Goal: Task Accomplishment & Management: Manage account settings

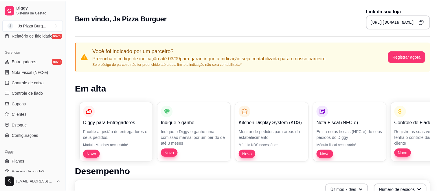
scroll to position [224, 0]
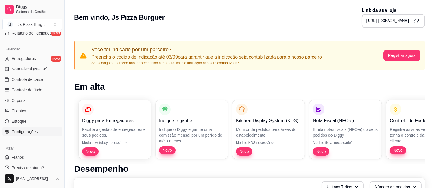
click at [24, 130] on span "Configurações" at bounding box center [25, 132] width 26 height 6
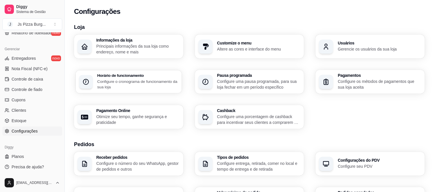
click at [115, 82] on p "Configure o cronograma de funcionamento da sua loja" at bounding box center [137, 84] width 81 height 11
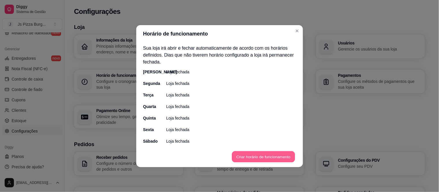
click at [250, 155] on button "Criar horário de funcionamento" at bounding box center [263, 156] width 63 height 11
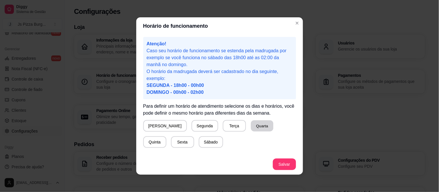
click at [251, 128] on button "Quarta" at bounding box center [262, 126] width 23 height 11
click at [166, 137] on button "Quinta" at bounding box center [155, 142] width 23 height 11
click at [171, 145] on button "Sexta" at bounding box center [182, 142] width 23 height 11
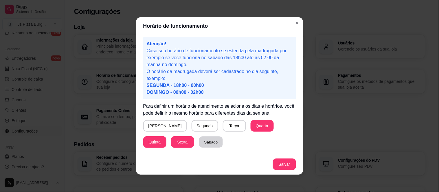
click at [199, 143] on button "Sábado" at bounding box center [211, 142] width 24 height 11
click at [144, 123] on button "[PERSON_NAME]" at bounding box center [165, 126] width 43 height 11
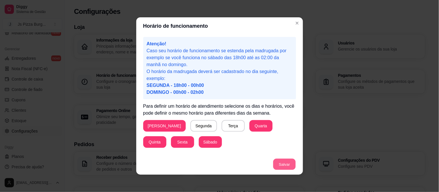
click at [276, 164] on button "Salvar" at bounding box center [284, 164] width 23 height 11
click at [298, 151] on section "Horário de funcionamento Atenção! Caso seu horário de funcionamento se estenda …" at bounding box center [219, 96] width 167 height 158
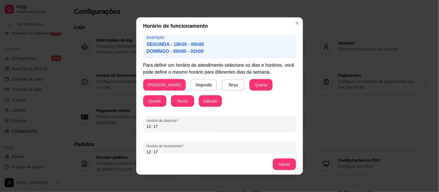
scroll to position [47, 0]
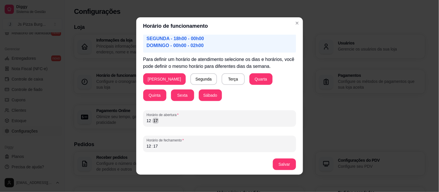
click at [160, 122] on div "12 : 17" at bounding box center [220, 121] width 146 height 7
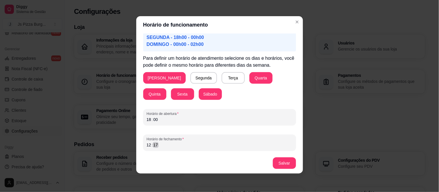
click at [163, 147] on div "12 : 17" at bounding box center [220, 145] width 146 height 7
click at [284, 161] on button "Salvar" at bounding box center [284, 163] width 23 height 11
click at [282, 162] on button "Salvar" at bounding box center [284, 163] width 23 height 11
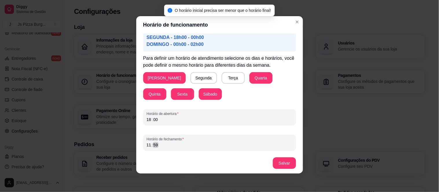
click at [159, 147] on div "11 : 59" at bounding box center [220, 145] width 146 height 7
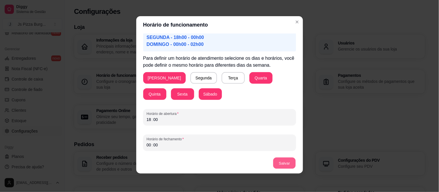
click at [283, 162] on button "Salvar" at bounding box center [284, 163] width 23 height 11
click at [148, 121] on div "18" at bounding box center [149, 120] width 6 height 6
click at [164, 145] on div "00 : 00" at bounding box center [220, 145] width 146 height 7
click at [275, 164] on button "Salvar" at bounding box center [284, 163] width 23 height 11
click at [161, 145] on div "12 : 00" at bounding box center [220, 145] width 146 height 7
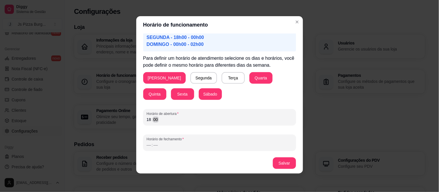
click at [157, 120] on div "18 : 00" at bounding box center [220, 119] width 146 height 7
click at [160, 146] on div "–– : ––" at bounding box center [220, 145] width 146 height 7
click at [274, 162] on button "Salvar" at bounding box center [284, 163] width 23 height 11
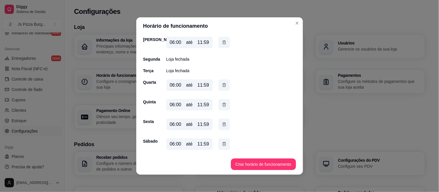
scroll to position [25, 0]
click at [270, 164] on button "Criar horário de funcionamento" at bounding box center [263, 164] width 63 height 11
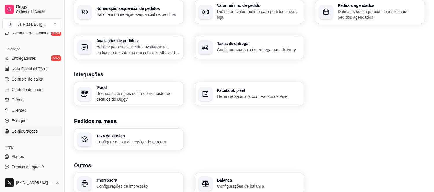
scroll to position [197, 0]
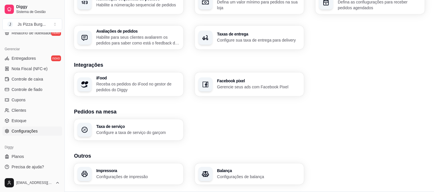
click at [431, 158] on div "Loja Informações da loja Principais informações da sua loja como endereço, nome…" at bounding box center [250, 7] width 370 height 369
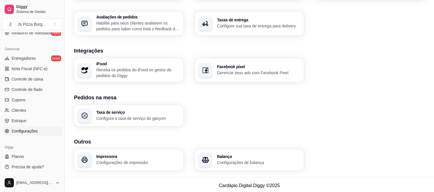
scroll to position [213, 0]
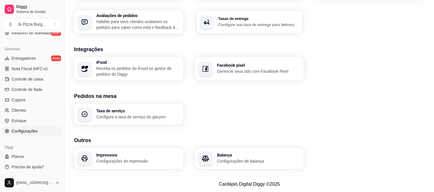
click at [268, 29] on div "Taxas de entrega Configure sua taxa de entrega para delivery" at bounding box center [250, 21] width 106 height 23
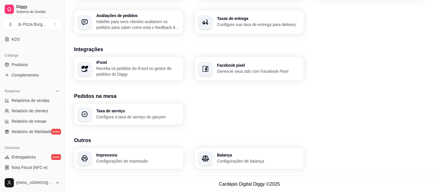
scroll to position [121, 0]
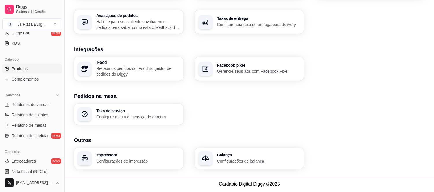
click at [31, 69] on link "Produtos" at bounding box center [32, 68] width 60 height 9
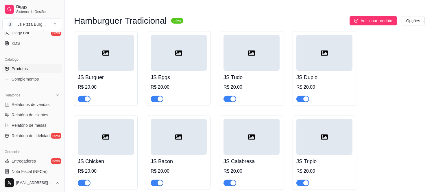
scroll to position [1338, 0]
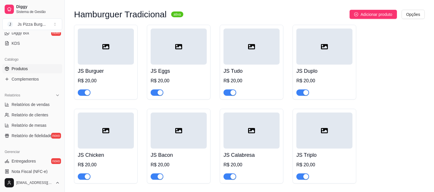
click at [2, 64] on link "Produtos" at bounding box center [32, 68] width 60 height 9
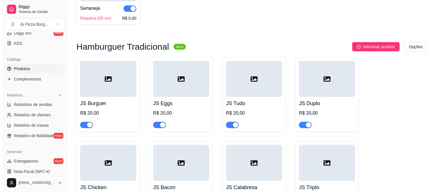
scroll to position [1308, 0]
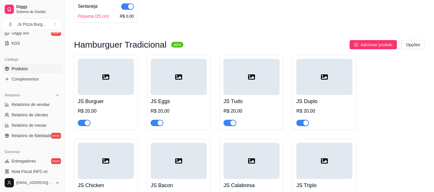
click at [112, 115] on div "R$ 20,00" at bounding box center [106, 111] width 56 height 7
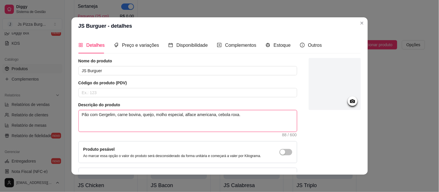
click at [233, 116] on textarea "Pão com Gergelim, carne bovina, queijo, molho especial, alface americana, cebol…" at bounding box center [188, 121] width 218 height 21
type textarea "Pão com Gergelim, carne bovina, queijo, molho especial, alface americana, cebol…"
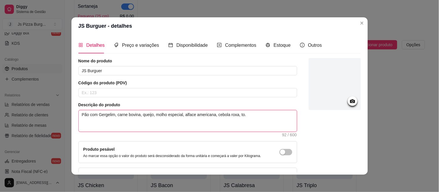
type textarea "Pão com Gergelim, carne bovina, queijo, molho especial, alface americana, cebol…"
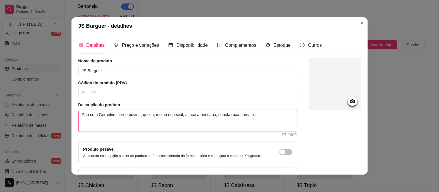
type textarea "Pão com Gergelim, carne bovina, queijo, molho especial, alface americana, cebol…"
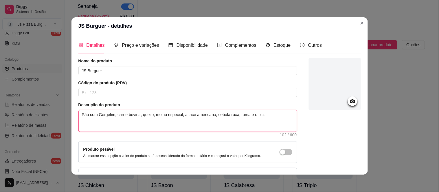
type textarea "Pão com Gergelim, carne bovina, queijo, molho especial, alface americana, cebol…"
click at [267, 116] on textarea "Pão com Gergelim, carne bovina, queijo, molho especial, alface americana, cebol…" at bounding box center [188, 121] width 218 height 21
type textarea "Pão com Gergelim, carne bovina, queijo, molho especial, alface americana, cebol…"
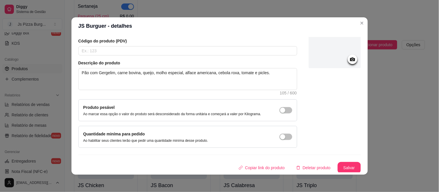
scroll to position [43, 0]
click at [340, 166] on button "Salvar" at bounding box center [349, 167] width 23 height 11
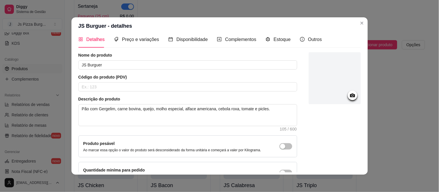
scroll to position [0, 0]
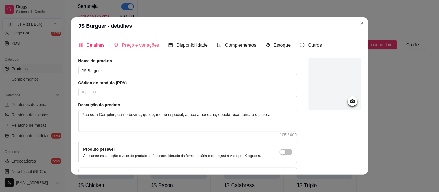
click at [130, 41] on div "Preço e variações" at bounding box center [136, 45] width 45 height 16
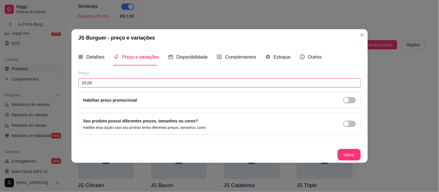
click at [83, 82] on input "20,00" at bounding box center [219, 82] width 283 height 9
type input "10,00"
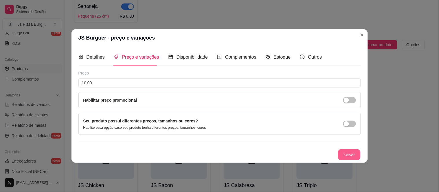
click at [346, 153] on button "Salvar" at bounding box center [349, 154] width 23 height 11
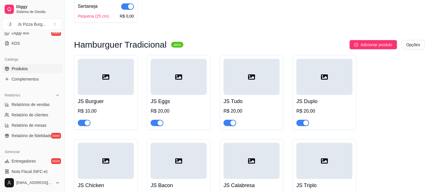
click at [175, 106] on h4 "JS Eggs" at bounding box center [179, 102] width 56 height 8
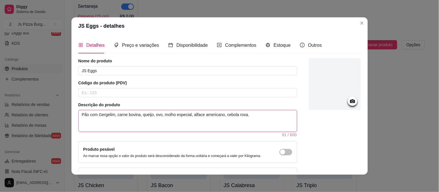
click at [242, 117] on textarea "Pão com Gergelim, carne bovina, queijo, ovo, molho especial, alface americano, …" at bounding box center [188, 121] width 218 height 21
type textarea "Pão com Gergelim, carne bovina, queijo, ovo, molho especial, alface americano, …"
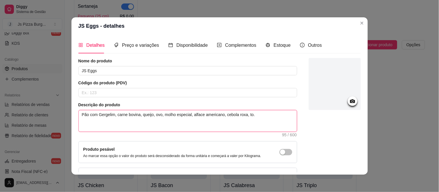
type textarea "Pão com Gergelim, carne bovina, queijo, ovo, molho especial, alface americano, …"
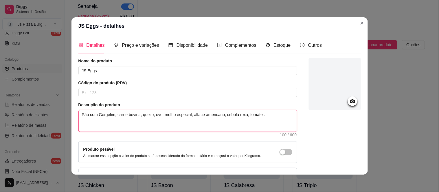
type textarea "Pão com Gergelim, carne bovina, queijo, ovo, molho especial, alface americano, …"
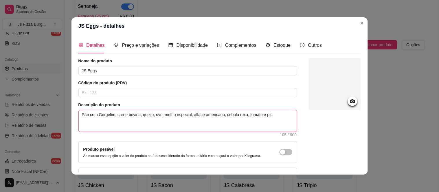
type textarea "Pão com Gergelim, carne bovina, queijo, ovo, molho especial, alface americano, …"
click at [280, 117] on textarea "Pão com Gergelim, carne bovina, queijo, ovo, molho especial, alface americano, …" at bounding box center [188, 121] width 218 height 21
type textarea "Pão com Gergelim, carne bovina, queijo, ovo, molho especial, alface americano, …"
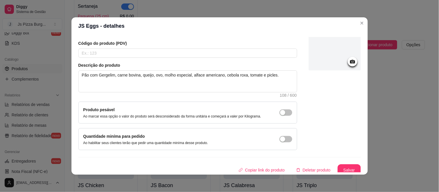
scroll to position [43, 0]
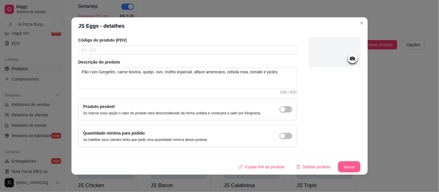
click at [345, 167] on button "Salvar" at bounding box center [349, 167] width 23 height 11
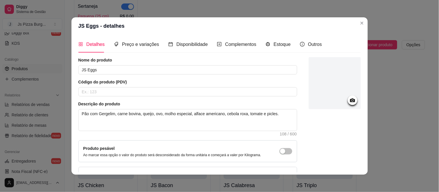
scroll to position [0, 0]
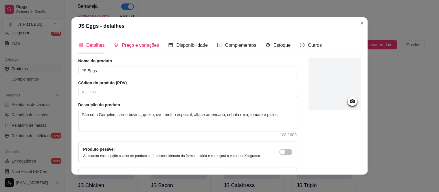
click at [140, 47] on span "Preço e variações" at bounding box center [140, 45] width 37 height 5
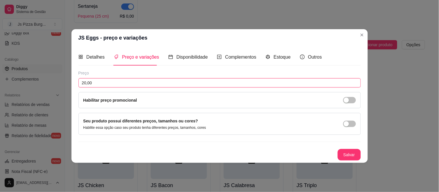
click at [92, 83] on input "20,00" at bounding box center [219, 82] width 283 height 9
type input "12,00"
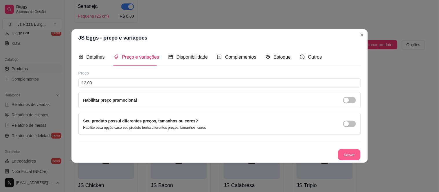
click at [349, 152] on button "Salvar" at bounding box center [349, 154] width 23 height 11
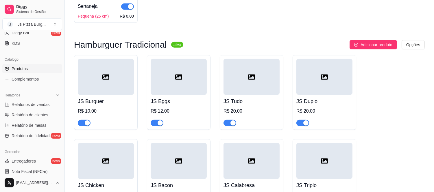
click at [245, 106] on h4 "JS Tudo" at bounding box center [252, 102] width 56 height 8
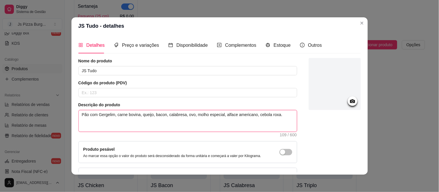
click at [274, 115] on textarea "Pão com Gergelim, carne bovina, queijo, bacon, calabresa, ovo, molho especial, …" at bounding box center [188, 121] width 218 height 21
type textarea "Pão com Gergelim, carne bovina, queijo, bacon, calabresa, ovo, molho especial, …"
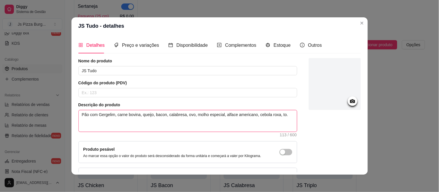
type textarea "Pão com Gergelim, carne bovina, queijo, bacon, calabresa, ovo, molho especial, …"
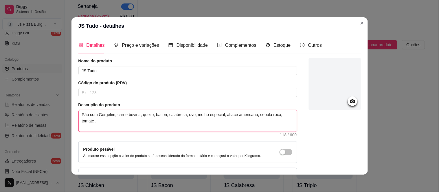
type textarea "Pão com Gergelim, carne bovina, queijo, bacon, calabresa, ovo, molho especial, …"
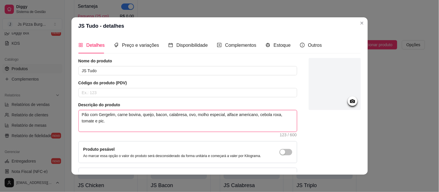
type textarea "Pão com Gergelim, carne bovina, queijo, bacon, calabresa, ovo, molho especial, …"
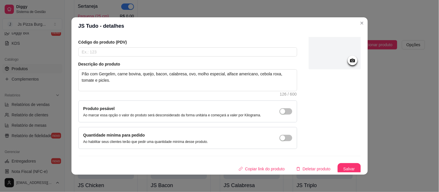
scroll to position [43, 0]
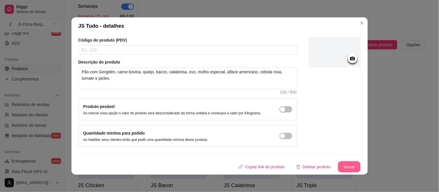
click at [344, 169] on button "Salvar" at bounding box center [349, 167] width 23 height 11
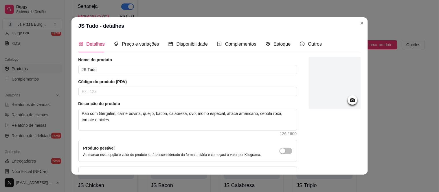
scroll to position [0, 0]
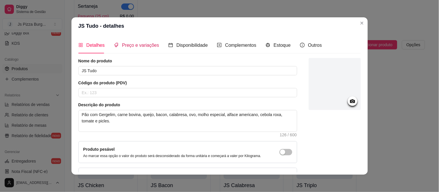
click at [141, 45] on span "Preço e variações" at bounding box center [140, 45] width 37 height 5
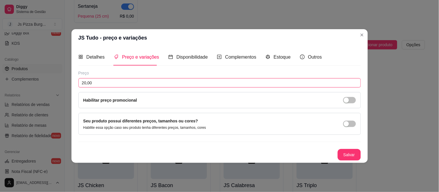
click at [97, 85] on input "20,00" at bounding box center [219, 82] width 283 height 9
type input "17,00"
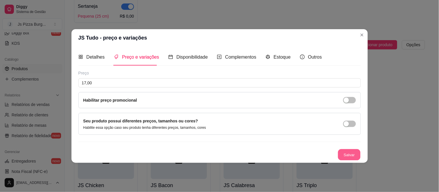
click at [344, 154] on button "Salvar" at bounding box center [349, 154] width 23 height 11
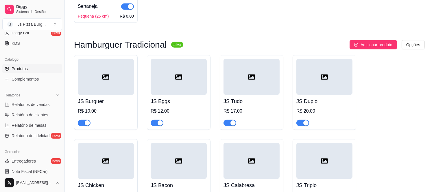
click at [327, 106] on h4 "JS Duplo" at bounding box center [325, 102] width 56 height 8
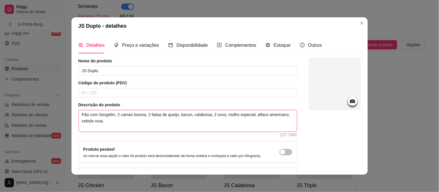
click at [100, 122] on textarea "Pão com Gergelim, 2 carnes bovina, 2 fatias de queijo, bacon, calabresa, 2 ovos…" at bounding box center [188, 121] width 218 height 21
type textarea "Pão com Gergelim, 2 carnes bovina, 2 fatias de queijo, bacon, calabresa, 2 ovos…"
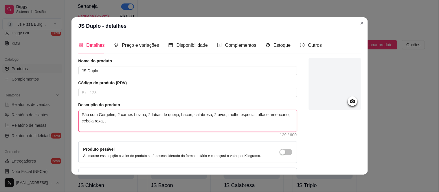
type textarea "Pão com Gergelim, 2 carnes bovina, 2 fatias de queijo, bacon, calabresa, 2 ovos…"
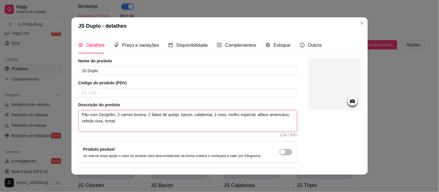
type textarea "Pão com Gergelim, 2 carnes bovina, 2 fatias de queijo, bacon, calabresa, 2 ovos…"
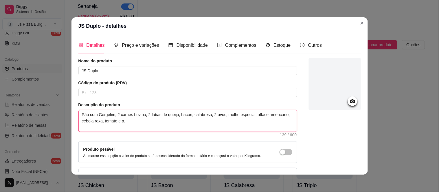
type textarea "Pão com Gergelim, 2 carnes bovina, 2 fatias de queijo, bacon, calabresa, 2 ovos…"
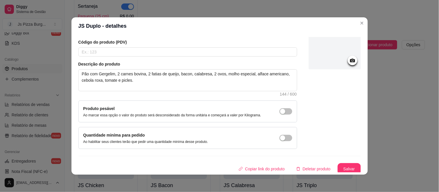
scroll to position [43, 0]
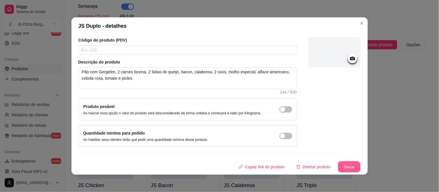
click at [344, 166] on button "Salvar" at bounding box center [349, 167] width 23 height 11
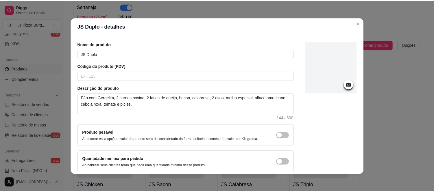
scroll to position [0, 0]
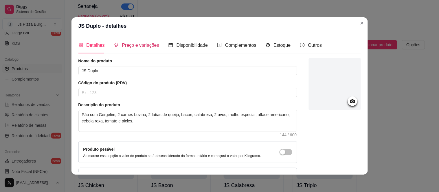
click at [148, 44] on span "Preço e variações" at bounding box center [140, 45] width 37 height 5
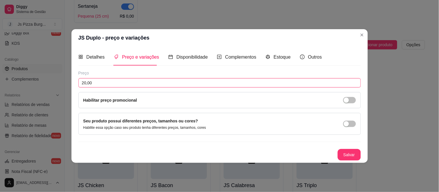
click at [94, 84] on input "20,00" at bounding box center [219, 82] width 283 height 9
type input "22,00"
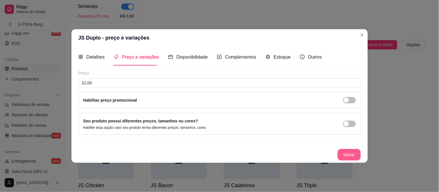
click at [348, 155] on button "Salvar" at bounding box center [349, 155] width 23 height 12
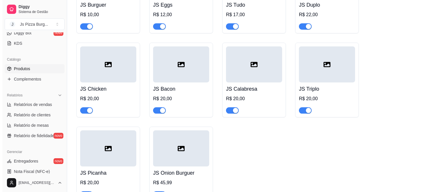
scroll to position [1411, 0]
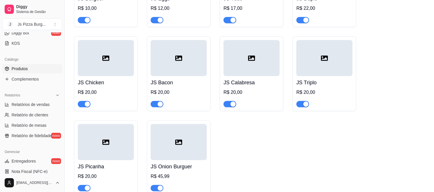
click at [102, 87] on h4 "JS Chicken" at bounding box center [106, 83] width 56 height 8
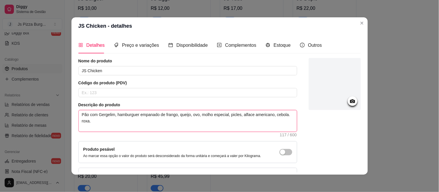
click at [197, 117] on textarea "Pão com Gergelim, hamburguer empanado de frango, queijo, ovo, molho especial, p…" at bounding box center [188, 121] width 218 height 21
type textarea "Pão com Gergelim, hamburguer empanado de frango, queijo, ov, molho especial, pi…"
type textarea "Pão com Gergelim, hamburguer empanado de frango, queijo, o, molho especial, pic…"
type textarea "Pão com Gergelim, hamburguer empanado de frango, queijo, , molho especial, picl…"
type textarea "Pão com Gergelim, hamburguer empanado de frango, queijo,, molho especial, picle…"
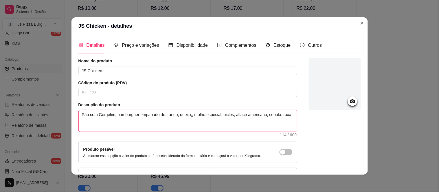
type textarea "Pão com Gergelim, hamburguer empanado de frango, queijo, molho especial, picles…"
type textarea "Pão com Gergelim, hamburguer empanado de frango, queij, molho especial, picles,…"
type textarea "Pão com Gergelim, hamburguer empanado de frango, quei, molho especial, picles, …"
type textarea "Pão com Gergelim, hamburguer empanado de frango, que, molho especial, picles, a…"
type textarea "Pão com Gergelim, [GEOGRAPHIC_DATA] empanado de frango, qu, molho especial, pic…"
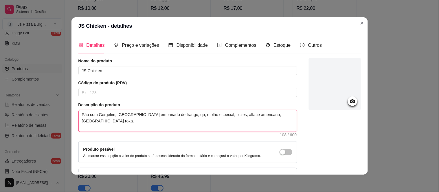
type textarea "Pão com Gergelim, [GEOGRAPHIC_DATA] empanado de frango, q, molho especial, picl…"
type textarea "Pão com Gergelim, hamburguer empanado de frango, , molho especial, picles, alfa…"
type textarea "Pão com Gergelim, hamburguer empanado de frango,, molho especial, picles, alfac…"
type textarea "Pão com Gergelim, [GEOGRAPHIC_DATA] empanado de frango, molho especial, picles,…"
click at [249, 116] on textarea "Pão com Gergelim, [GEOGRAPHIC_DATA] empanado de frango, molho especial, picles,…" at bounding box center [188, 121] width 218 height 21
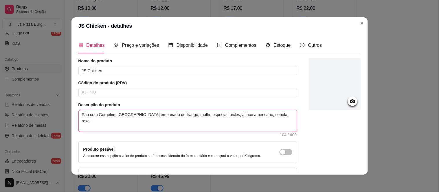
type textarea "Pão com Gergelim, [GEOGRAPHIC_DATA] empanado de frango, molho especial, picles,…"
type textarea "Pão com Gergelim, hamburguer empanado de frango, molho especial, picles, alface…"
type textarea "Pão com Gergelim, [GEOGRAPHIC_DATA] empanado de frango, molho especial, picles,…"
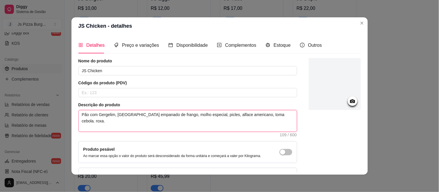
type textarea "Pão com Gergelim, [GEOGRAPHIC_DATA] empanado de frango, molho especial, picles,…"
type textarea "Pão com Gergelim, hamburguer empanado de frango, molho especial, picles, alface…"
click at [132, 126] on textarea "Pão com Gergelim, [GEOGRAPHIC_DATA] empanado de frango, molho especial, picles,…" at bounding box center [188, 121] width 218 height 21
type textarea "Pão com Gergelim, [GEOGRAPHIC_DATA] empanado de frango, molho especial, picles,…"
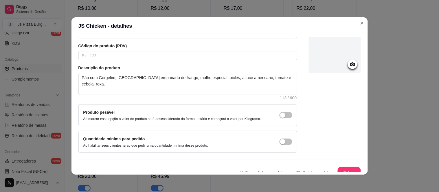
scroll to position [43, 0]
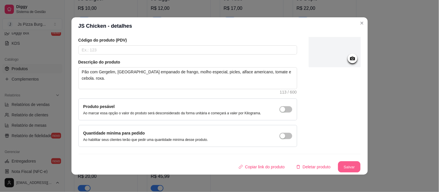
click at [338, 165] on button "Salvar" at bounding box center [349, 167] width 23 height 11
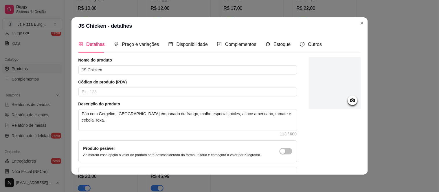
scroll to position [0, 0]
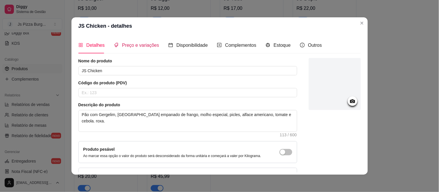
click at [142, 45] on span "Preço e variações" at bounding box center [140, 45] width 37 height 5
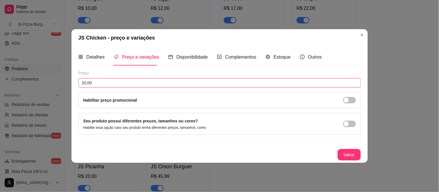
click at [100, 82] on input "20,00" at bounding box center [219, 82] width 283 height 9
type input "12,00"
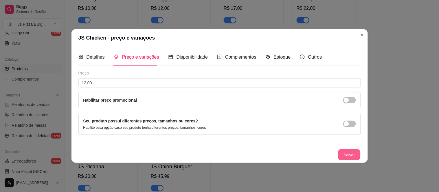
click at [347, 155] on button "Salvar" at bounding box center [349, 154] width 23 height 11
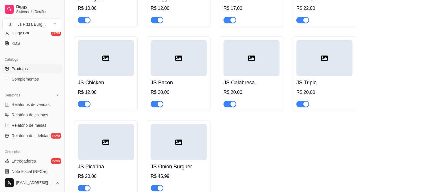
click at [177, 96] on div "R$ 20,00" at bounding box center [179, 92] width 56 height 7
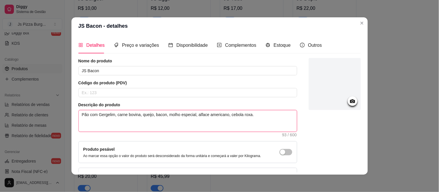
click at [138, 116] on textarea "Pão com Gergelim, carne bovina, queijo, bacon, molho especial, alface americano…" at bounding box center [188, 121] width 218 height 21
type textarea "Pão com Gergelim, carne bovina, queijo, bacon, molho especial, alface americano…"
type textarea "Pão com Gergelim, carne bovina, o queijo, bacon, molho especial, alface america…"
click at [232, 116] on textarea "Pão com Gergelim, carne bovina, ovo, queijo, bacon, molho especial, alface amer…" at bounding box center [188, 121] width 218 height 21
click at [254, 114] on textarea "Pão com Gergelim, carne bovina, ovo, queijo, bacon, molho especial, alface amer…" at bounding box center [188, 121] width 218 height 21
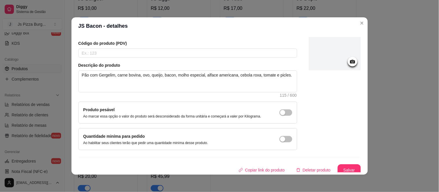
scroll to position [43, 0]
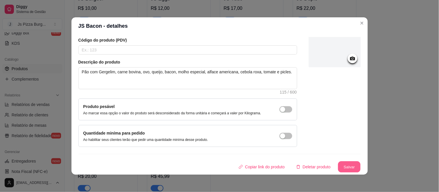
click at [346, 166] on button "Salvar" at bounding box center [349, 167] width 23 height 11
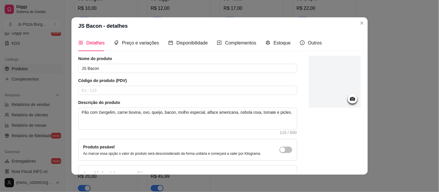
scroll to position [0, 0]
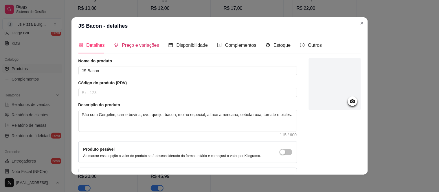
click at [143, 44] on span "Preço e variações" at bounding box center [140, 45] width 37 height 5
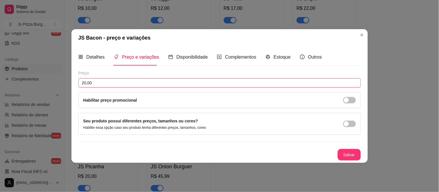
click at [93, 84] on input "20,00" at bounding box center [219, 82] width 283 height 9
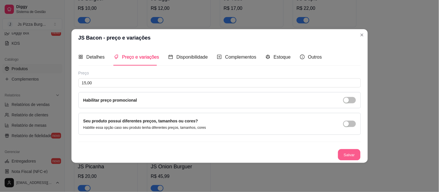
click at [345, 153] on button "Salvar" at bounding box center [349, 154] width 23 height 11
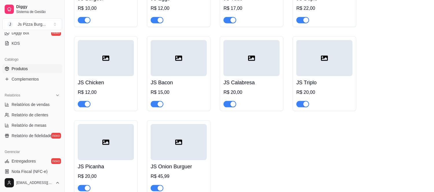
click at [245, 96] on div "R$ 20,00" at bounding box center [252, 92] width 56 height 7
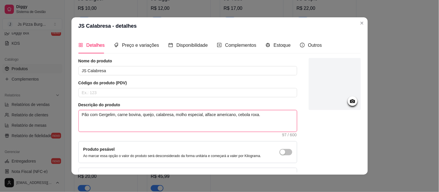
click at [138, 117] on textarea "Pão com Gergelim, carne bovina, queijo, calabresa, molho especial, alface ameri…" at bounding box center [188, 121] width 218 height 21
click at [238, 117] on textarea "Pão com Gergelim, carne bovina, ovo, queijo, calabresa, molho especial, alface …" at bounding box center [188, 121] width 218 height 21
click at [260, 116] on textarea "Pão com Gergelim, carne bovina, ovo, queijo, calabresa, molho especial, alface …" at bounding box center [188, 121] width 218 height 21
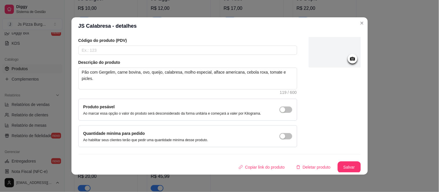
scroll to position [43, 0]
click at [342, 166] on button "Salvar" at bounding box center [349, 168] width 23 height 12
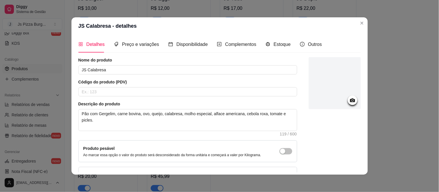
scroll to position [0, 0]
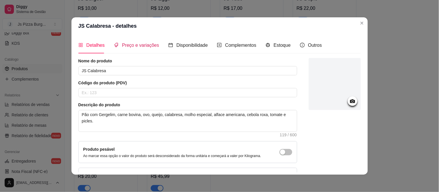
click at [132, 46] on span "Preço e variações" at bounding box center [140, 45] width 37 height 5
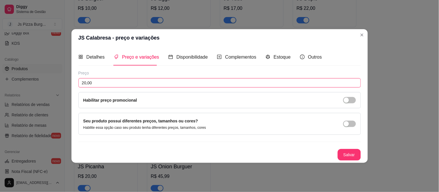
click at [94, 83] on input "20,00" at bounding box center [219, 82] width 283 height 9
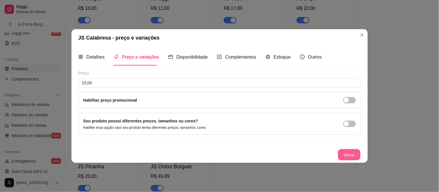
click at [349, 153] on button "Salvar" at bounding box center [349, 154] width 23 height 11
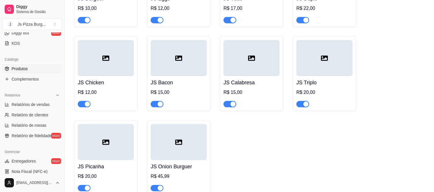
click at [328, 76] on div at bounding box center [325, 58] width 56 height 36
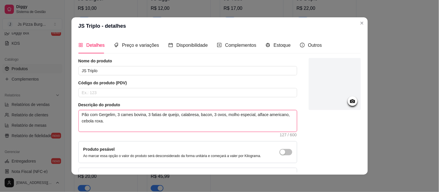
click at [280, 117] on textarea "Pão com Gergelim, 3 carnes bovina, 3 fatias de queijo, calabresa, bacon, 3 ovos…" at bounding box center [188, 121] width 218 height 21
click at [281, 117] on textarea "Pão com Gergelim, 3 carnes bovina, 3 fatias de queijo, calabresa, bacon, 3 ovos…" at bounding box center [188, 121] width 218 height 21
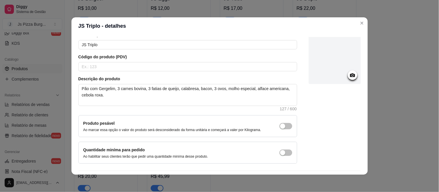
scroll to position [43, 0]
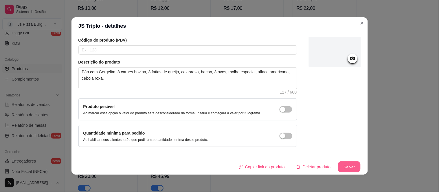
click at [342, 166] on button "Salvar" at bounding box center [349, 167] width 23 height 11
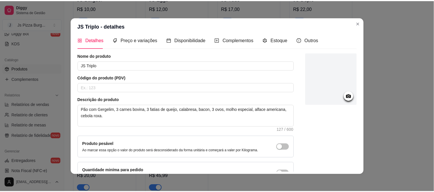
scroll to position [0, 0]
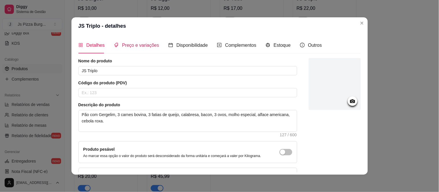
click at [129, 47] on span "Preço e variações" at bounding box center [140, 45] width 37 height 5
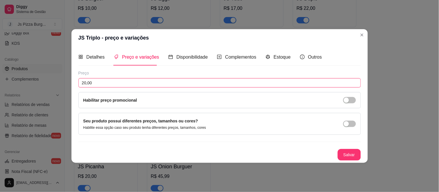
click at [85, 82] on input "20,00" at bounding box center [219, 82] width 283 height 9
click at [86, 83] on input "20,00" at bounding box center [219, 82] width 283 height 9
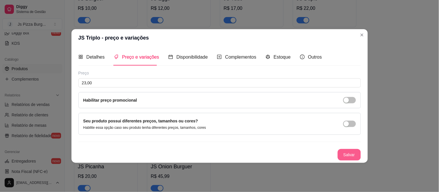
click at [341, 156] on button "Salvar" at bounding box center [349, 155] width 23 height 12
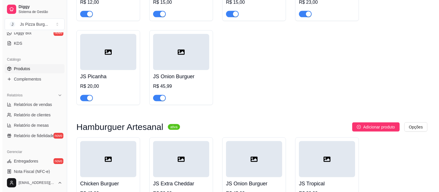
scroll to position [1513, 0]
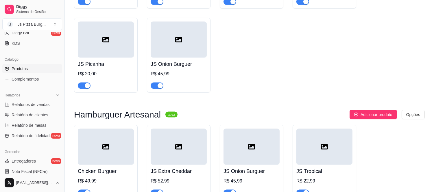
click at [109, 68] on h4 "JS Picanha" at bounding box center [106, 64] width 56 height 8
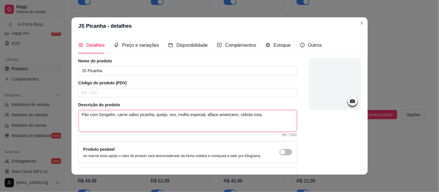
click at [232, 117] on textarea "Pão com Gergelim, carne sabor picanha, queijo, ovo, molho especial, alface amer…" at bounding box center [188, 121] width 218 height 21
click at [255, 115] on textarea "Pão com Gergelim, carne sabor picanha, queijo, ovo, molho especial, alface amer…" at bounding box center [188, 121] width 218 height 21
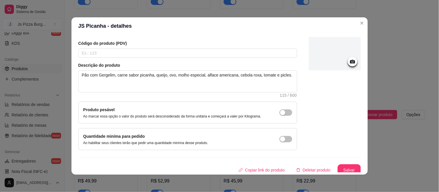
scroll to position [43, 0]
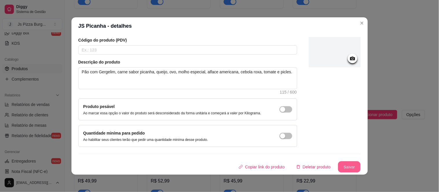
click at [341, 167] on button "Salvar" at bounding box center [349, 167] width 23 height 11
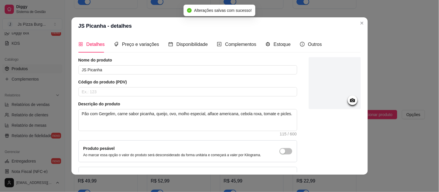
scroll to position [0, 0]
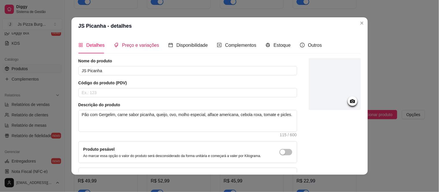
click at [140, 43] on span "Preço e variações" at bounding box center [140, 45] width 37 height 5
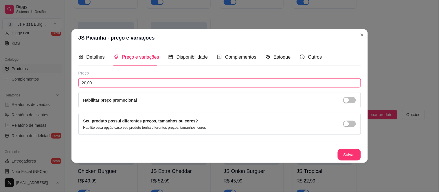
click at [86, 83] on input "20,00" at bounding box center [219, 82] width 283 height 9
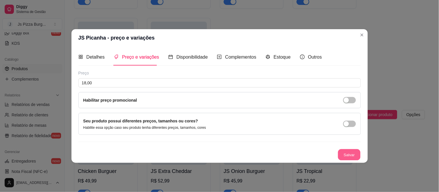
click at [347, 155] on button "Salvar" at bounding box center [349, 154] width 23 height 11
click at [346, 153] on button "Salvar" at bounding box center [349, 154] width 23 height 11
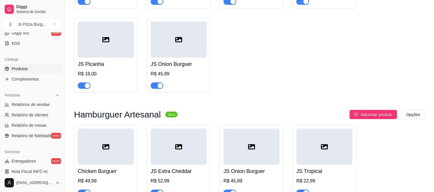
click at [189, 68] on h4 "JS Onion Burguer" at bounding box center [179, 64] width 56 height 8
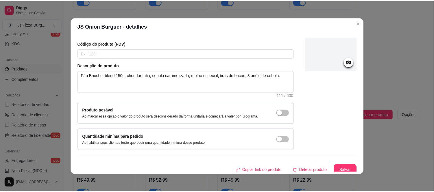
scroll to position [43, 0]
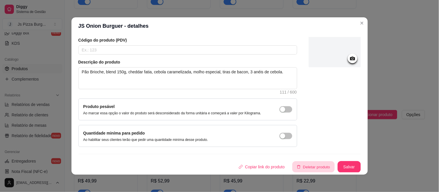
click at [303, 167] on button "Deletar produto" at bounding box center [313, 167] width 42 height 11
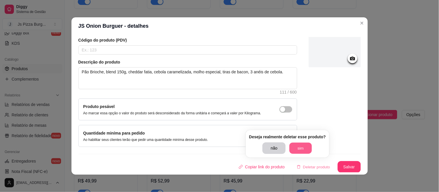
click at [300, 149] on button "sim" at bounding box center [301, 148] width 23 height 11
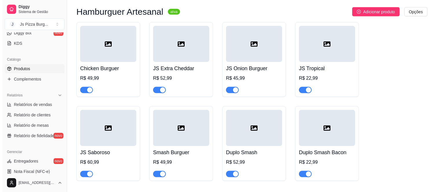
scroll to position [1629, 0]
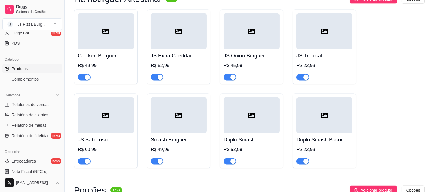
click at [251, 60] on h4 "JS Onion Burguer" at bounding box center [252, 56] width 56 height 8
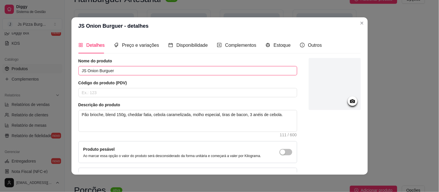
click at [83, 70] on input "JS Onion Burguer" at bounding box center [187, 70] width 219 height 9
click at [80, 71] on input "Onion Burguer" at bounding box center [187, 70] width 219 height 9
click at [90, 71] on input "Onion Burguer" at bounding box center [187, 70] width 219 height 9
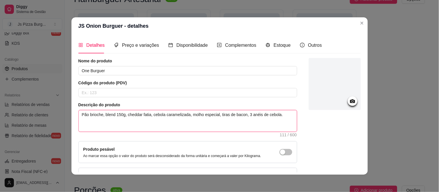
click at [125, 116] on textarea "Pão brioche, blend 150g, cheddar fatia, cebola caramelizada, molho especial, ti…" at bounding box center [188, 121] width 218 height 21
click at [160, 116] on textarea "Pão brioche, blend 150g, queijo cheddar fatia, cebola caramelizada, molho espec…" at bounding box center [188, 121] width 218 height 21
click at [189, 115] on textarea "Pão brioche, blend 150g, queijo cheddar, cebola caramelizada, molho especial, t…" at bounding box center [188, 121] width 218 height 21
click at [242, 116] on textarea "Pão brioche, blend 150g, queijo cheddar, cebola, molho especial, tiras de bacon…" at bounding box center [188, 121] width 218 height 21
click at [358, 172] on div "Detalhes Preço e variações Disponibilidade Complementos Estoque Outros Nome do …" at bounding box center [219, 105] width 296 height 140
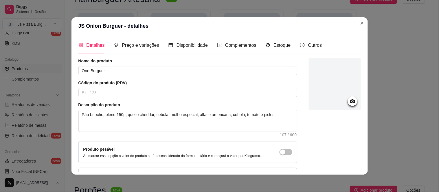
click at [358, 172] on div "Detalhes Preço e variações Disponibilidade Complementos Estoque Outros Nome do …" at bounding box center [219, 105] width 296 height 140
drag, startPoint x: 358, startPoint y: 172, endPoint x: 355, endPoint y: 169, distance: 4.3
click at [355, 169] on div "Detalhes Preço e variações Disponibilidade Complementos Estoque Outros Nome do …" at bounding box center [219, 105] width 296 height 140
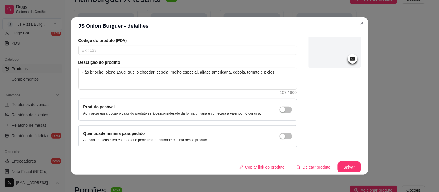
scroll to position [43, 0]
click at [343, 166] on button "Salvar" at bounding box center [349, 167] width 23 height 11
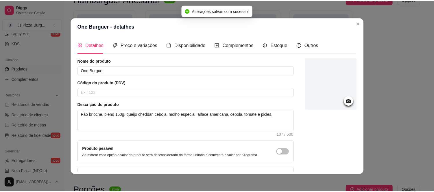
scroll to position [0, 0]
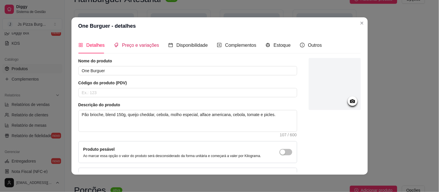
click at [135, 44] on span "Preço e variações" at bounding box center [140, 45] width 37 height 5
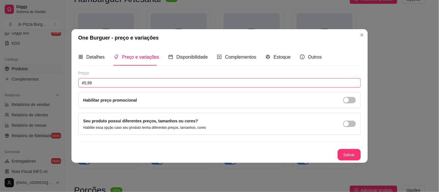
click at [92, 81] on input "45,99" at bounding box center [219, 82] width 283 height 9
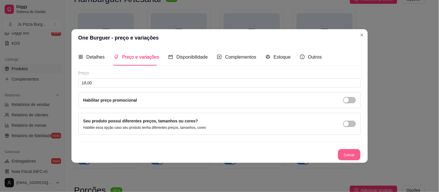
click at [349, 156] on button "Salvar" at bounding box center [349, 154] width 23 height 11
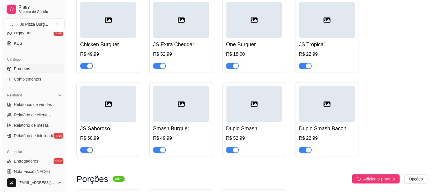
scroll to position [1643, 0]
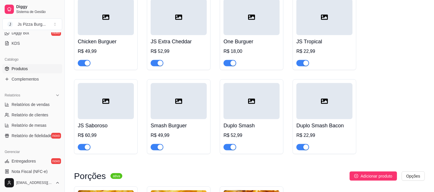
click at [235, 130] on h4 "Duplo Smash" at bounding box center [252, 126] width 56 height 8
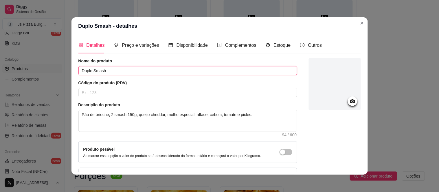
click at [91, 71] on input "Duplo Smash" at bounding box center [187, 70] width 219 height 9
click at [113, 70] on input "Duplo Smash" at bounding box center [187, 70] width 219 height 9
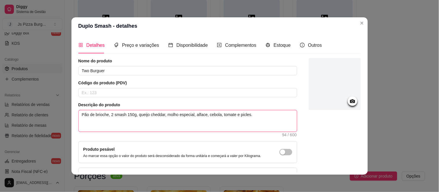
click at [91, 117] on textarea "Pão de brioche, 2 smash 150g, queijo cheddar, molho especial, alface, cebola, t…" at bounding box center [188, 121] width 218 height 21
click at [118, 117] on textarea "Pão brioche, 2 smash 150g, queijo cheddar, molho especial, alface, cebola, toma…" at bounding box center [188, 121] width 218 height 21
click at [118, 115] on textarea "Pão brioche, 2 blend 150g, queijo cheddar, molho especial, alface, cebola, toma…" at bounding box center [188, 121] width 218 height 21
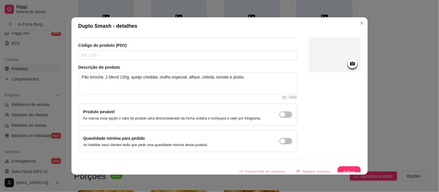
scroll to position [43, 0]
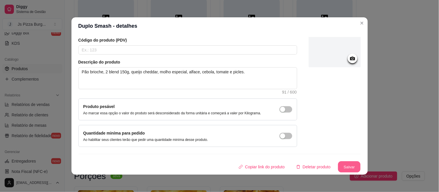
click at [343, 166] on button "Salvar" at bounding box center [349, 167] width 23 height 11
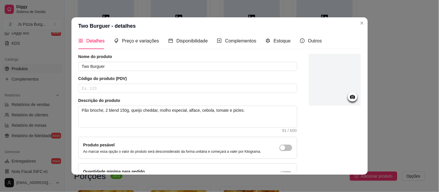
scroll to position [0, 0]
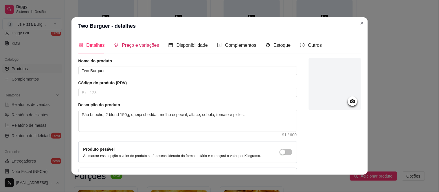
click at [128, 45] on span "Preço e variações" at bounding box center [140, 45] width 37 height 5
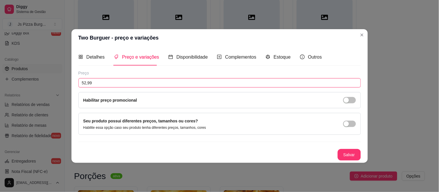
click at [106, 85] on input "52,99" at bounding box center [219, 82] width 283 height 9
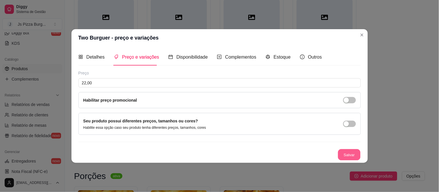
click at [353, 154] on button "Salvar" at bounding box center [349, 154] width 23 height 11
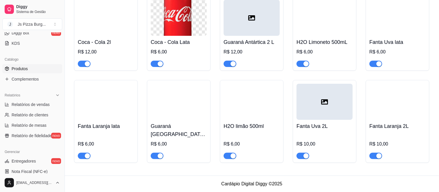
scroll to position [1637, 0]
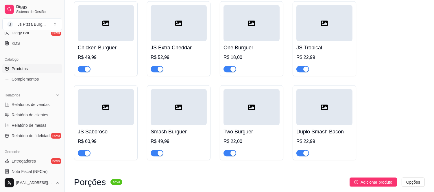
click at [329, 136] on h4 "Duplo Smash Bacon" at bounding box center [325, 132] width 56 height 8
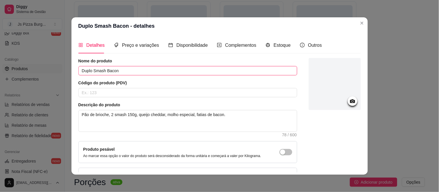
click at [104, 72] on input "Duplo Smash Bacon" at bounding box center [187, 70] width 219 height 9
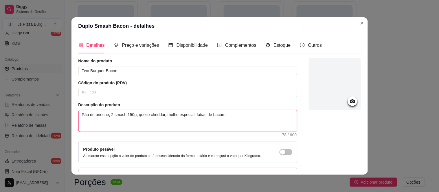
click at [92, 115] on textarea "Pão de brioche, 2 smash 150g, queijo cheddar, molho especial, fatias de bacon." at bounding box center [188, 121] width 218 height 21
click at [119, 117] on textarea "Pão brioche, 2 smash 150g, queijo cheddar, molho especial, fatias de bacon." at bounding box center [188, 121] width 218 height 21
click at [212, 117] on textarea "Pão brioche, 2 blend 150g, queijo cheddar, molho especial, fatias de bacon." at bounding box center [188, 121] width 218 height 21
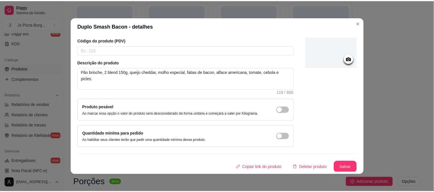
scroll to position [43, 0]
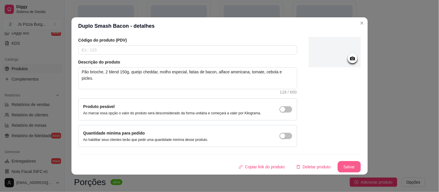
click at [339, 168] on button "Salvar" at bounding box center [349, 168] width 23 height 12
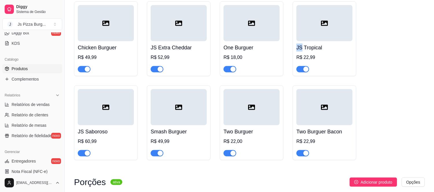
click at [357, 22] on div "Chicken Burguer R$ 49,99 JS Extra Cheddar R$ 52,99 One Burguer R$ 18,00 JS Trop…" at bounding box center [249, 80] width 351 height 159
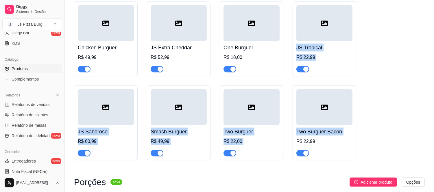
drag, startPoint x: 357, startPoint y: 22, endPoint x: 320, endPoint y: 141, distance: 124.5
click at [320, 141] on div "Chicken Burguer R$ 49,99 JS Extra Cheddar R$ 52,99 One Burguer R$ 18,00 JS Trop…" at bounding box center [249, 80] width 351 height 159
click at [320, 136] on h4 "Two Burguer Bacon" at bounding box center [325, 132] width 56 height 8
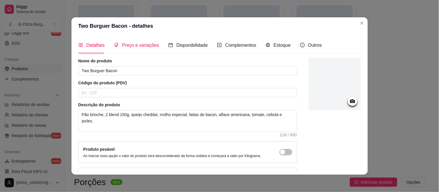
click at [134, 44] on span "Preço e variações" at bounding box center [140, 45] width 37 height 5
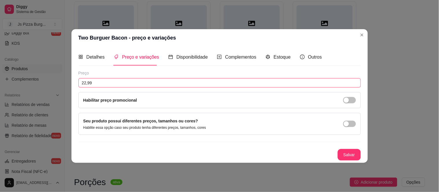
click at [93, 81] on input "22,99" at bounding box center [219, 82] width 283 height 9
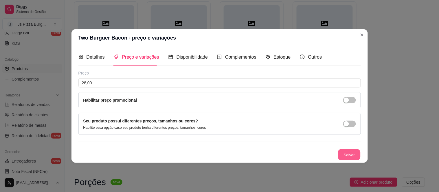
click at [348, 156] on button "Salvar" at bounding box center [349, 154] width 23 height 11
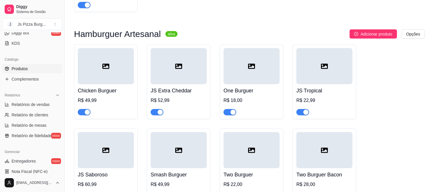
scroll to position [1586, 0]
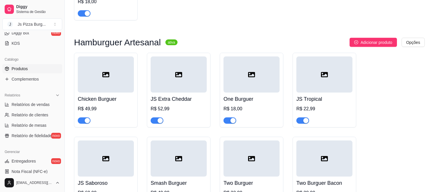
click at [181, 103] on h4 "JS Extra Cheddar" at bounding box center [179, 99] width 56 height 8
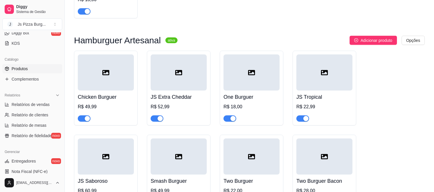
click at [312, 111] on div "R$ 22,99" at bounding box center [325, 107] width 56 height 7
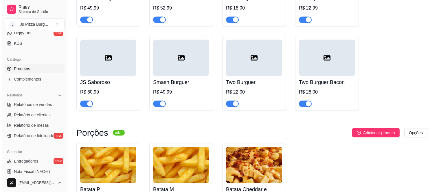
scroll to position [1691, 0]
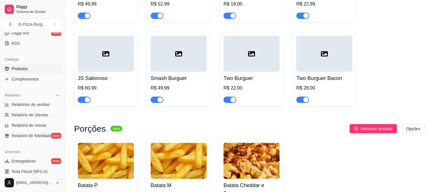
click at [108, 82] on h4 "JS Saboroso" at bounding box center [106, 78] width 56 height 8
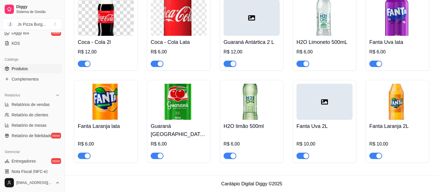
scroll to position [1637, 0]
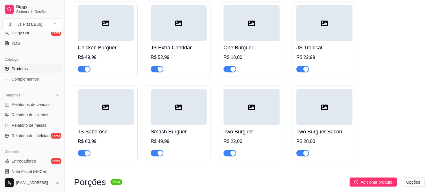
click at [164, 149] on div "Smash Burguer R$ 49,99" at bounding box center [179, 141] width 56 height 31
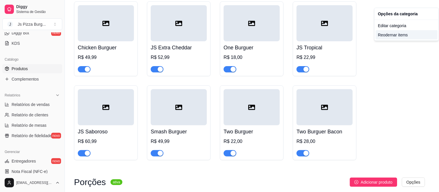
click at [397, 35] on div "Reodernar items" at bounding box center [407, 34] width 62 height 9
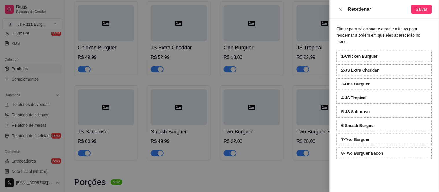
scroll to position [1634, 0]
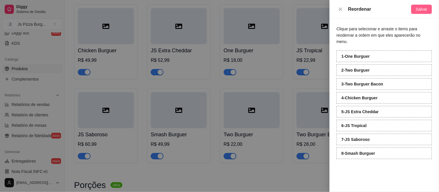
click at [426, 9] on span "Salvar" at bounding box center [422, 9] width 12 height 6
click at [427, 7] on span "Salvar" at bounding box center [422, 9] width 12 height 6
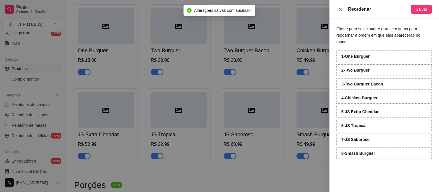
click at [341, 8] on icon "close" at bounding box center [340, 9] width 5 height 5
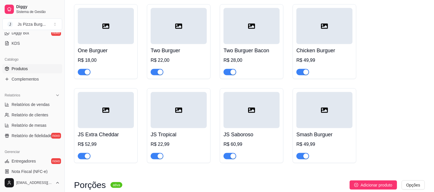
click at [319, 55] on h4 "Chicken Burguer" at bounding box center [325, 51] width 56 height 8
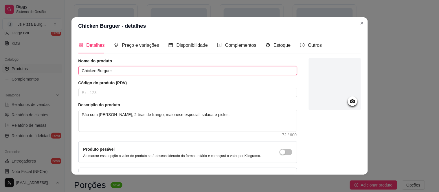
click at [95, 71] on input "Chicken Burguer" at bounding box center [187, 70] width 219 height 9
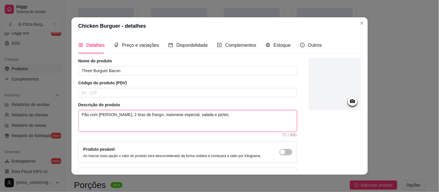
click at [112, 114] on textarea "Pão com [PERSON_NAME], 2 tiras de frango, maionese especial, salada e picles." at bounding box center [188, 121] width 218 height 21
click at [180, 116] on textarea "Pão com [PERSON_NAME], 2 tiras de frango, maionese especial, salada e picles." at bounding box center [188, 121] width 218 height 21
click at [192, 115] on textarea "Pão com [PERSON_NAME], 2 tiras de frango, maionese especial, salada e picles." at bounding box center [188, 121] width 218 height 21
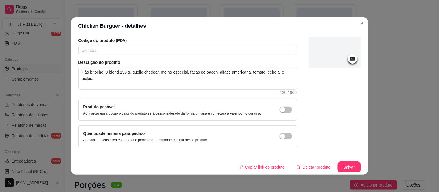
scroll to position [43, 0]
click at [338, 164] on button "Salvar" at bounding box center [349, 167] width 23 height 11
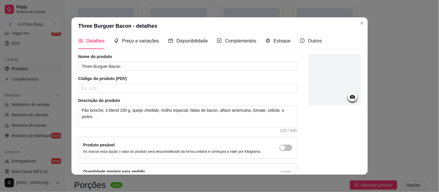
scroll to position [0, 0]
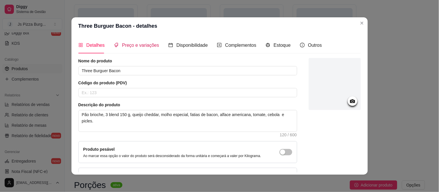
click at [131, 45] on span "Preço e variações" at bounding box center [140, 45] width 37 height 5
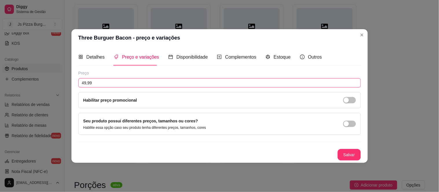
click at [96, 82] on input "49,99" at bounding box center [219, 82] width 283 height 9
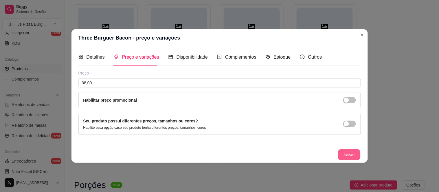
click at [345, 154] on button "Salvar" at bounding box center [349, 154] width 23 height 11
click at [349, 153] on button "Salvar" at bounding box center [349, 154] width 23 height 11
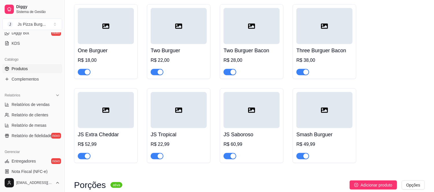
click at [102, 139] on h4 "JS Extra Cheddar" at bounding box center [106, 135] width 56 height 8
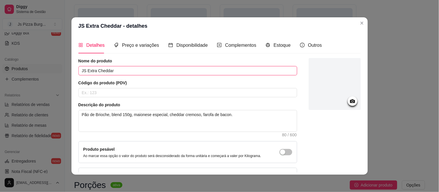
click at [111, 72] on input "JS Extra Cheddar" at bounding box center [187, 70] width 219 height 9
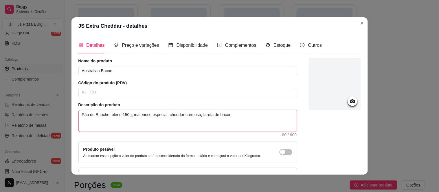
click at [106, 114] on textarea "Pão de Brioche, blend 150g, maionese especial, cheddar cremoso, farofa de bacon." at bounding box center [188, 121] width 218 height 21
click at [108, 115] on textarea "Pão australiano, blend 150g, maionese especial, cheddar cremoso, farofa de baco…" at bounding box center [188, 121] width 218 height 21
click at [133, 117] on textarea "Pão australiano, 1 blend 150g, maionese especial, cheddar cremoso, farofa de ba…" at bounding box center [188, 121] width 218 height 21
click at [192, 122] on textarea "Pão australiano, 1 blend 150g, cheddar cremoso, fatias de bacon, cebola caramel…" at bounding box center [188, 121] width 218 height 21
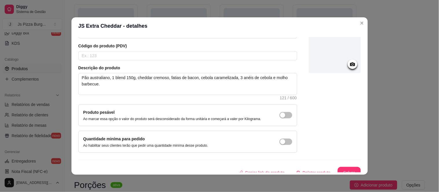
scroll to position [43, 0]
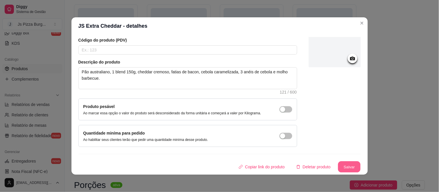
click at [342, 167] on button "Salvar" at bounding box center [349, 167] width 23 height 11
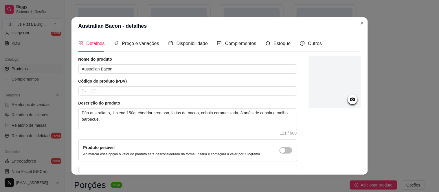
scroll to position [0, 0]
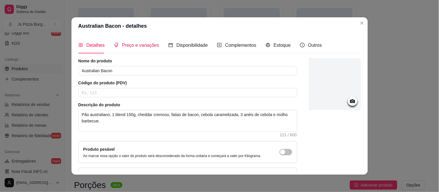
click at [135, 44] on span "Preço e variações" at bounding box center [140, 45] width 37 height 5
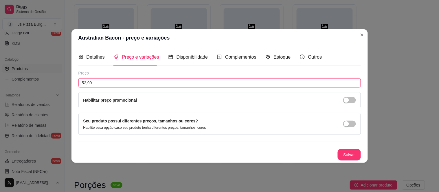
click at [100, 85] on input "52,99" at bounding box center [219, 82] width 283 height 9
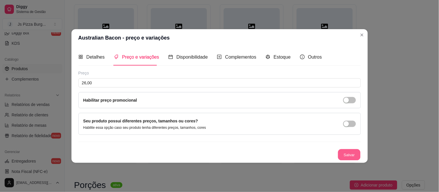
click at [344, 154] on button "Salvar" at bounding box center [349, 154] width 23 height 11
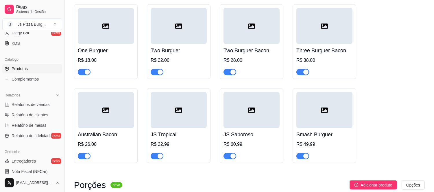
click at [178, 139] on h4 "JS Tropical" at bounding box center [179, 135] width 56 height 8
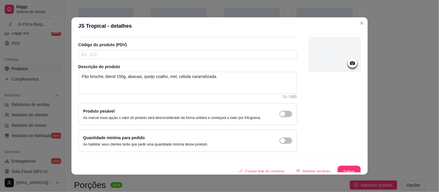
scroll to position [43, 0]
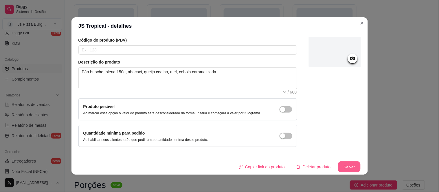
click at [343, 166] on button "Salvar" at bounding box center [349, 167] width 23 height 11
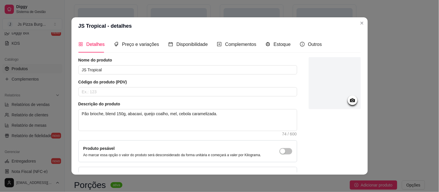
scroll to position [0, 0]
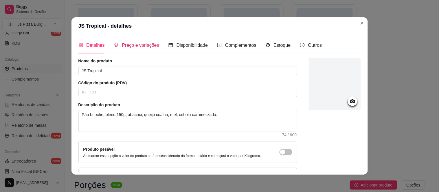
click at [145, 46] on span "Preço e variações" at bounding box center [140, 45] width 37 height 5
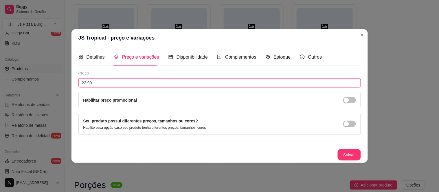
click at [99, 82] on input "22,99" at bounding box center [219, 82] width 283 height 9
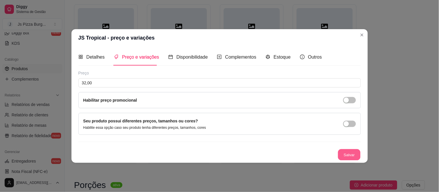
click at [345, 155] on button "Salvar" at bounding box center [349, 154] width 23 height 11
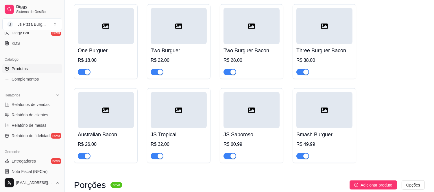
click at [249, 139] on h4 "JS Saboroso" at bounding box center [252, 135] width 56 height 8
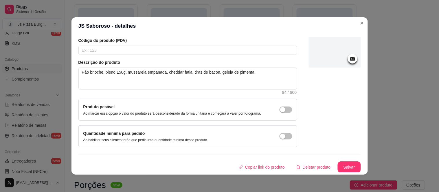
scroll to position [43, 0]
click at [339, 166] on button "Salvar" at bounding box center [349, 167] width 23 height 11
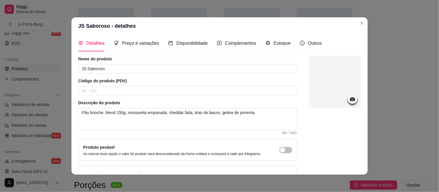
scroll to position [0, 0]
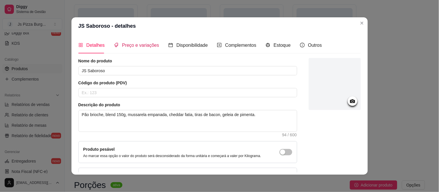
click at [138, 44] on span "Preço e variações" at bounding box center [140, 45] width 37 height 5
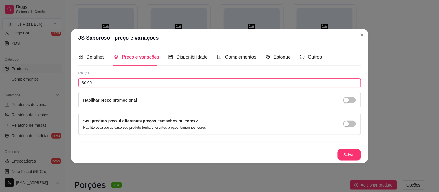
click at [105, 85] on input "60,99" at bounding box center [219, 82] width 283 height 9
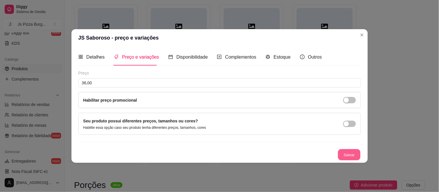
click at [348, 154] on button "Salvar" at bounding box center [349, 154] width 23 height 11
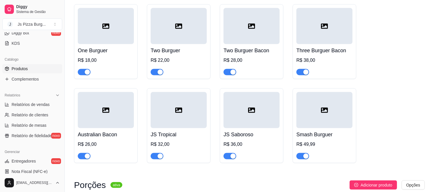
click at [327, 139] on h4 "Smash Burguer" at bounding box center [325, 135] width 56 height 8
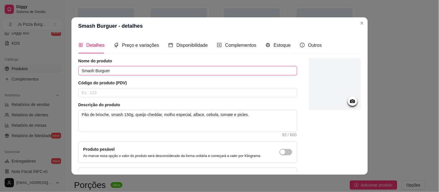
click at [120, 70] on input "Smash Burguer" at bounding box center [187, 70] width 219 height 9
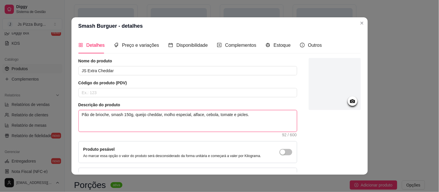
click at [120, 117] on textarea "Pão de brioche, smash 150g, queijo cheddar, molho especial, alface, cebola, tom…" at bounding box center [188, 121] width 218 height 21
click at [92, 115] on textarea "Pão de brioche, bland 150g, queijo cheddar, molho especial, alface, cebola, tom…" at bounding box center [188, 121] width 218 height 21
click at [108, 116] on textarea "Pão brioche, bland 150g, queijo cheddar, molho especial, alface, cebola, tomate…" at bounding box center [188, 121] width 218 height 21
click at [137, 116] on textarea "Pão brioche, blend 150g, queijo cheddar, molho especial, alface, cebola, tomate…" at bounding box center [188, 121] width 218 height 21
click at [149, 117] on textarea "Pão brioche, blend 150g, cheddar fatia, molho especial, alface, cebola, tomate …" at bounding box center [188, 121] width 218 height 21
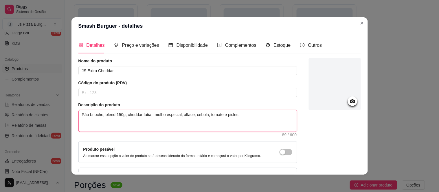
click at [147, 116] on textarea "Pão brioche, blend 150g, cheddar fatia, molho especial, alface, cebola, tomate …" at bounding box center [188, 121] width 218 height 21
click at [147, 116] on textarea "Pão brioche, blend 150g, cheddar cremoso, molho especial, alface, cebola, tomat…" at bounding box center [188, 121] width 218 height 21
click at [245, 115] on textarea "Pão brioche, blend 150g, cheddar cremoso, maionese especial, alface, cebola, to…" at bounding box center [188, 121] width 218 height 21
drag, startPoint x: 181, startPoint y: 116, endPoint x: 244, endPoint y: 122, distance: 62.5
click at [244, 122] on textarea "Pão brioche, blend 150g, cheddar cremoso, maionese especial, farofa de bacon." at bounding box center [188, 121] width 218 height 21
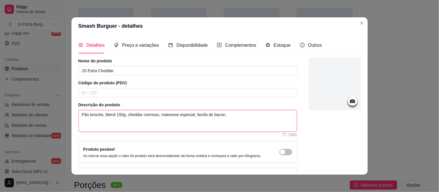
click at [244, 122] on textarea "Pão brioche, blend 150g, cheddar cremoso, maionese especial, farofa de bacon." at bounding box center [188, 121] width 218 height 21
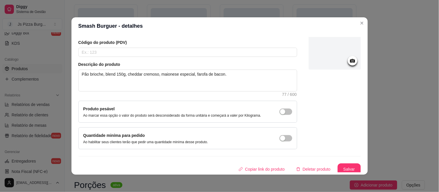
scroll to position [43, 0]
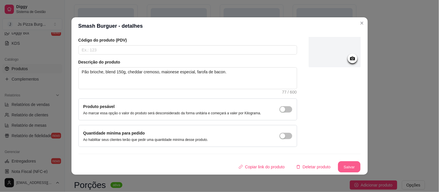
click at [345, 167] on button "Salvar" at bounding box center [349, 167] width 23 height 11
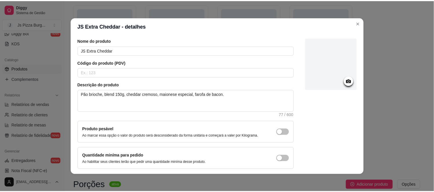
scroll to position [0, 0]
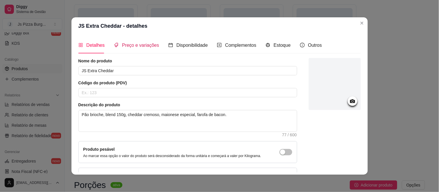
click at [143, 43] on span "Preço e variações" at bounding box center [140, 45] width 37 height 5
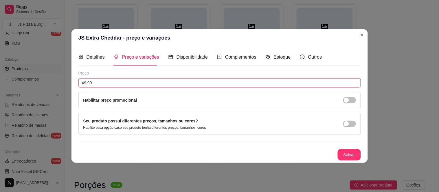
click at [102, 82] on input "49,99" at bounding box center [219, 82] width 283 height 9
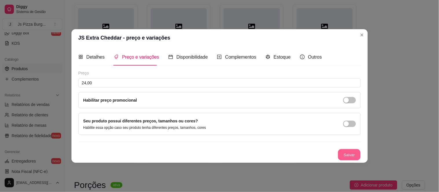
click at [349, 157] on button "Salvar" at bounding box center [349, 154] width 23 height 11
click at [349, 157] on div "Salvar" at bounding box center [219, 155] width 283 height 12
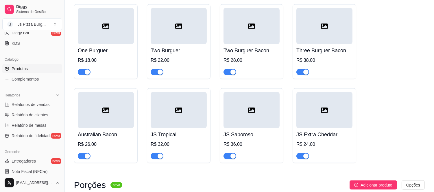
click at [362, 34] on div "One Burguer R$ 18,00 Two Burguer R$ 22,00 Two Burguer Bacon R$ 28,00 Three Burg…" at bounding box center [249, 83] width 351 height 159
click at [374, 117] on div "One Burguer R$ 18,00 Two Burguer R$ 22,00 Two Burguer Bacon R$ 28,00 Three Burg…" at bounding box center [249, 83] width 351 height 159
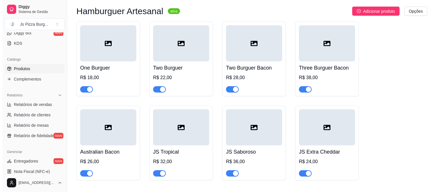
scroll to position [1561, 0]
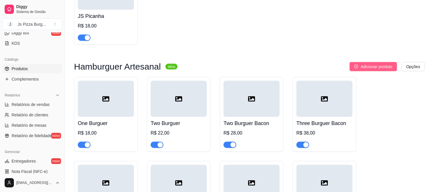
click at [384, 70] on span "Adicionar produto" at bounding box center [377, 67] width 32 height 6
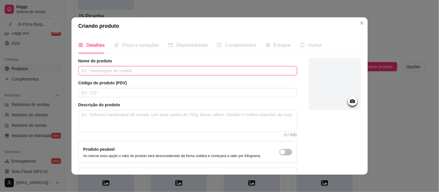
click at [123, 68] on input "text" at bounding box center [187, 70] width 219 height 9
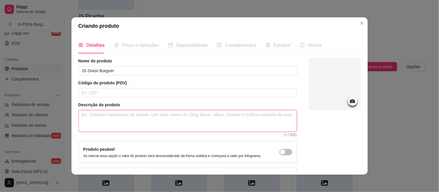
click at [83, 117] on textarea at bounding box center [188, 121] width 218 height 21
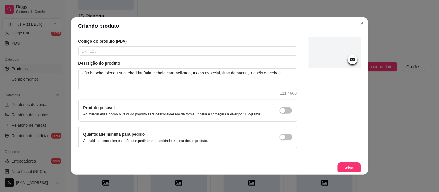
scroll to position [43, 0]
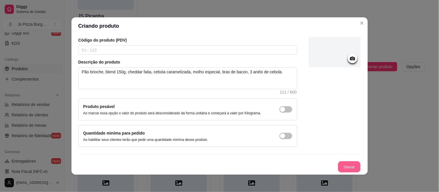
click at [343, 163] on button "Salvar" at bounding box center [349, 167] width 23 height 11
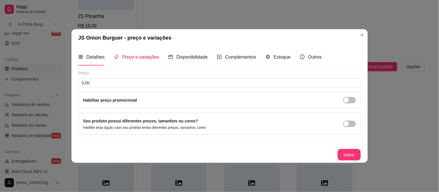
scroll to position [0, 0]
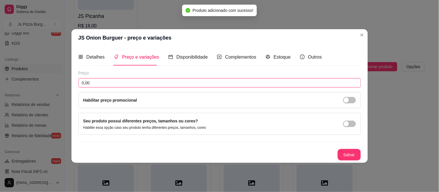
click at [102, 79] on input "0,00" at bounding box center [219, 82] width 283 height 9
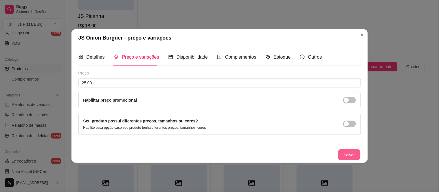
click at [347, 154] on button "Salvar" at bounding box center [349, 154] width 23 height 11
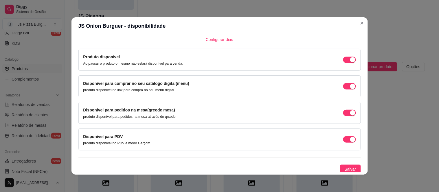
scroll to position [45, 0]
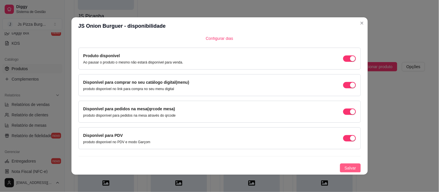
click at [345, 166] on span "Salvar" at bounding box center [351, 168] width 12 height 6
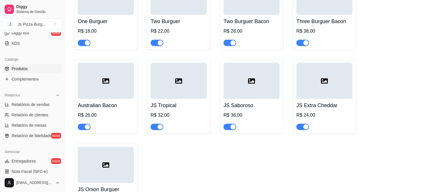
scroll to position [1673, 0]
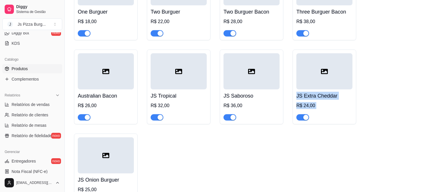
drag, startPoint x: 217, startPoint y: 165, endPoint x: 163, endPoint y: 179, distance: 56.3
click at [163, 179] on div "One Burguer R$ 18,00 Two Burguer R$ 22,00 Two Burguer Bacon R$ 28,00 Three Burg…" at bounding box center [249, 87] width 351 height 243
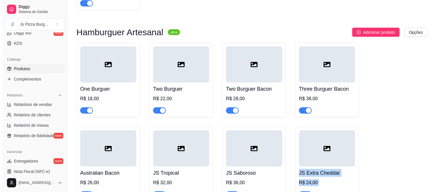
scroll to position [1592, 0]
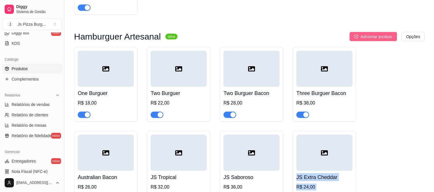
click at [370, 40] on span "Adicionar produto" at bounding box center [377, 37] width 32 height 6
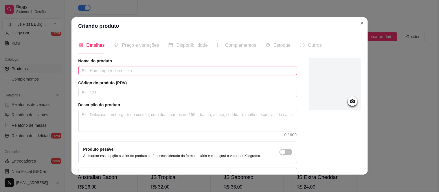
click at [140, 76] on input "text" at bounding box center [187, 70] width 219 height 9
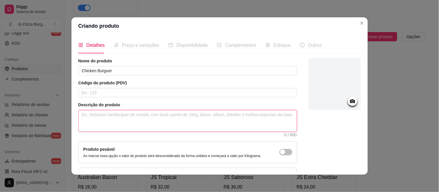
click at [83, 120] on textarea at bounding box center [188, 121] width 218 height 21
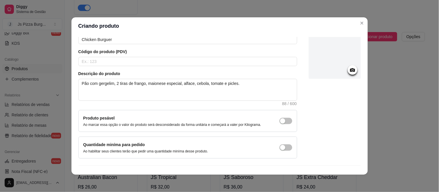
scroll to position [43, 0]
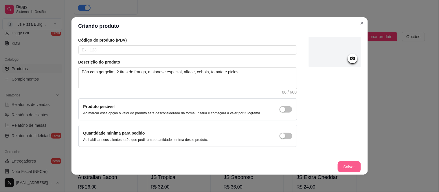
click at [338, 169] on button "Salvar" at bounding box center [349, 168] width 23 height 12
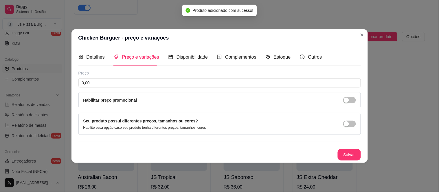
scroll to position [0, 0]
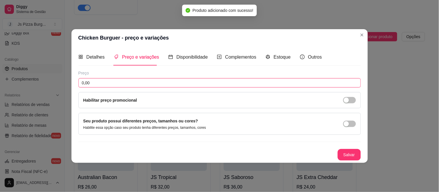
click at [94, 82] on input "0,00" at bounding box center [219, 82] width 283 height 9
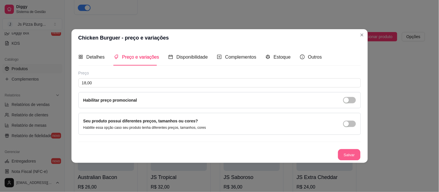
click at [353, 157] on button "Salvar" at bounding box center [349, 154] width 23 height 11
click at [353, 157] on div "Salvar" at bounding box center [219, 155] width 283 height 12
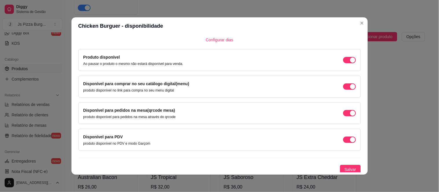
scroll to position [45, 0]
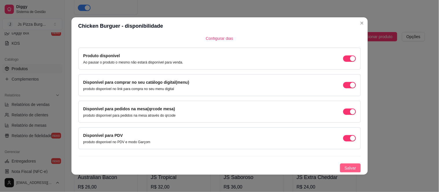
click at [340, 169] on button "Salvar" at bounding box center [350, 168] width 21 height 9
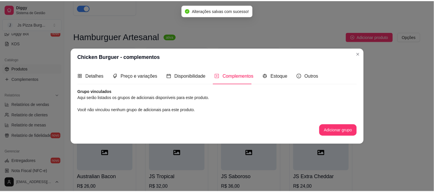
scroll to position [0, 0]
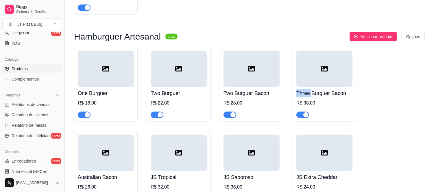
click at [361, 56] on div "Hamburguer Artesanal ativa Adicionar produto Opções One Burguer R$ 18,00 Two Bu…" at bounding box center [249, 161] width 351 height 258
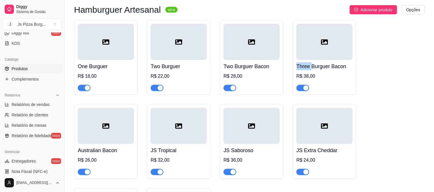
scroll to position [1613, 0]
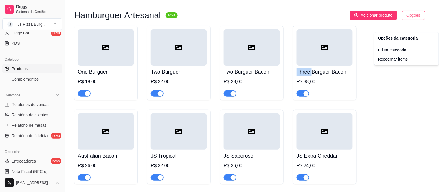
click at [392, 60] on div "Reodernar items" at bounding box center [407, 59] width 62 height 9
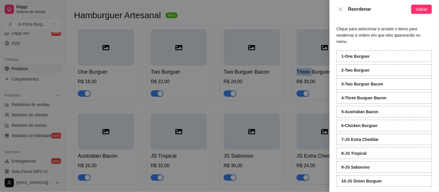
click at [356, 179] on strong "10 - JS Onion Burguer" at bounding box center [362, 181] width 41 height 5
drag, startPoint x: 356, startPoint y: 177, endPoint x: 358, endPoint y: 174, distance: 3.8
click at [358, 179] on strong "10 - JS Onion Burguer" at bounding box center [362, 181] width 41 height 5
click at [425, 6] on span "Salvar" at bounding box center [422, 9] width 12 height 6
click at [340, 7] on icon "close" at bounding box center [340, 9] width 5 height 5
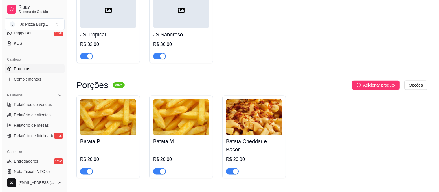
scroll to position [1831, 0]
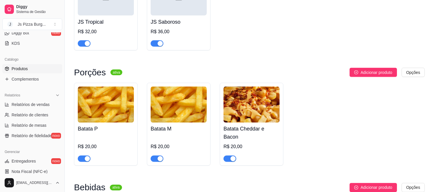
click at [98, 148] on div "R$ 20,00" at bounding box center [106, 149] width 56 height 27
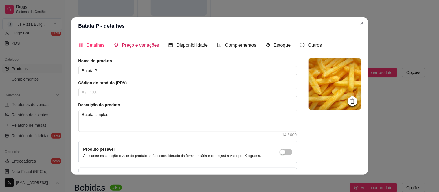
click at [141, 45] on span "Preço e variações" at bounding box center [140, 45] width 37 height 5
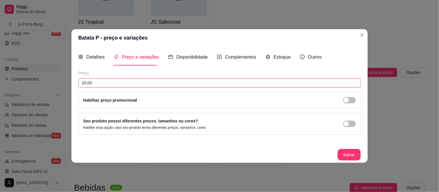
click at [85, 84] on input "20,00" at bounding box center [219, 82] width 283 height 9
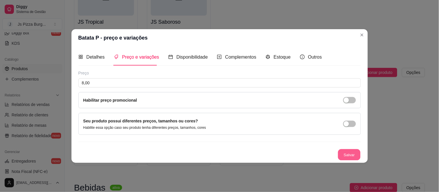
click at [346, 156] on button "Salvar" at bounding box center [349, 154] width 23 height 11
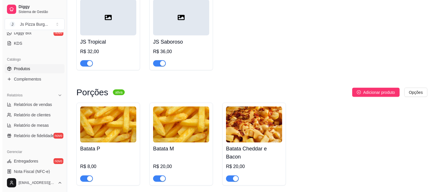
scroll to position [1817, 0]
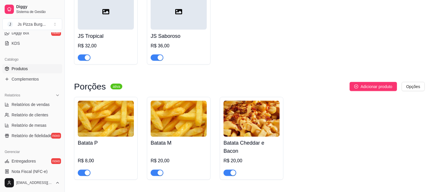
click at [184, 148] on h4 "Batata M" at bounding box center [179, 144] width 56 height 8
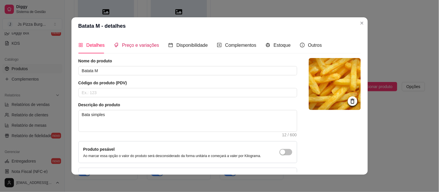
click at [141, 44] on span "Preço e variações" at bounding box center [140, 45] width 37 height 5
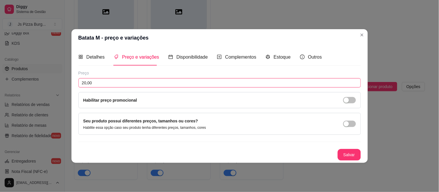
click at [86, 81] on input "20,00" at bounding box center [219, 82] width 283 height 9
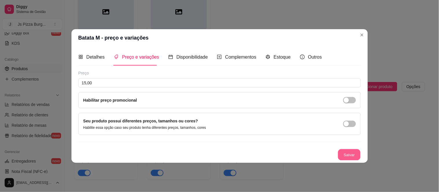
click at [343, 152] on button "Salvar" at bounding box center [349, 154] width 23 height 11
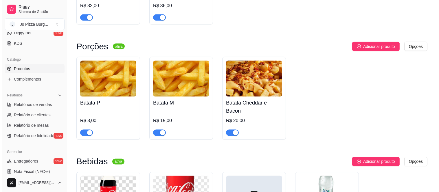
scroll to position [1860, 0]
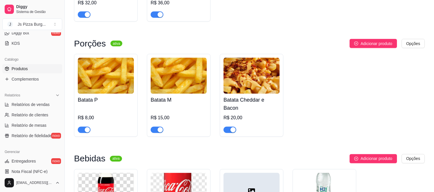
click at [259, 113] on h4 "Batata Cheddar e Bacon" at bounding box center [252, 104] width 56 height 16
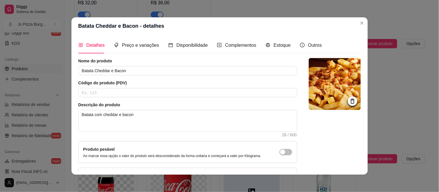
click at [135, 80] on article "Código do produto (PDV)" at bounding box center [187, 83] width 219 height 6
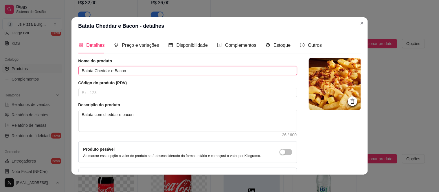
click at [123, 71] on input "Batata Cheddar e Bacon" at bounding box center [187, 70] width 219 height 9
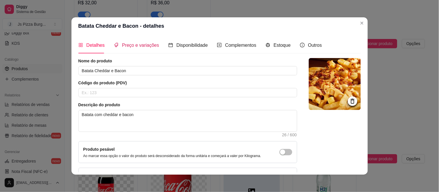
click at [143, 44] on span "Preço e variações" at bounding box center [140, 45] width 37 height 5
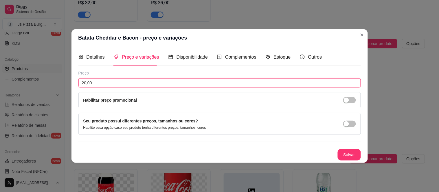
click at [86, 83] on input "20,00" at bounding box center [219, 82] width 283 height 9
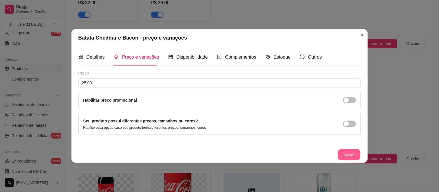
click at [349, 156] on button "Salvar" at bounding box center [349, 154] width 23 height 11
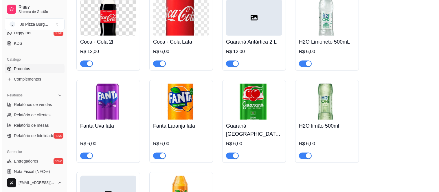
scroll to position [2040, 0]
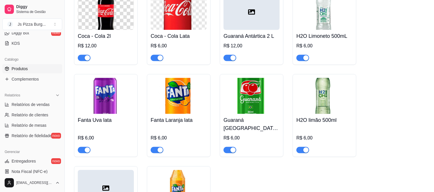
click at [260, 49] on div "R$ 12,00" at bounding box center [252, 46] width 56 height 7
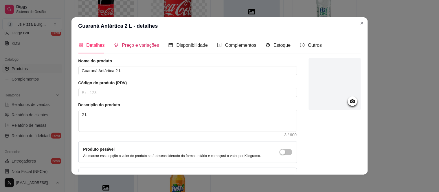
click at [127, 43] on span "Preço e variações" at bounding box center [140, 45] width 37 height 5
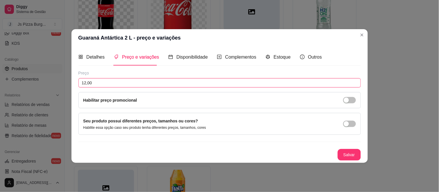
click at [86, 84] on input "12,00" at bounding box center [219, 82] width 283 height 9
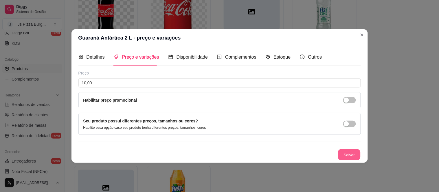
click at [343, 153] on button "Salvar" at bounding box center [349, 154] width 23 height 11
click at [343, 153] on div "Salvar" at bounding box center [219, 155] width 283 height 12
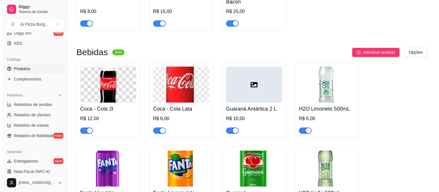
scroll to position [1998, 0]
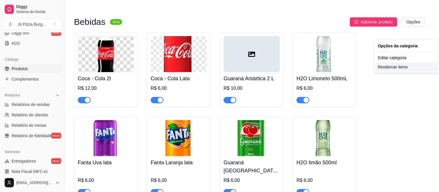
click at [401, 68] on div "Reodernar items" at bounding box center [407, 67] width 62 height 9
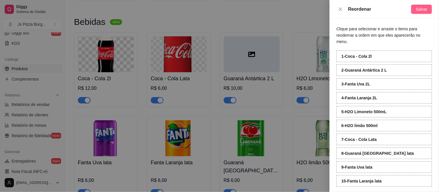
click at [422, 10] on span "Salvar" at bounding box center [422, 9] width 12 height 6
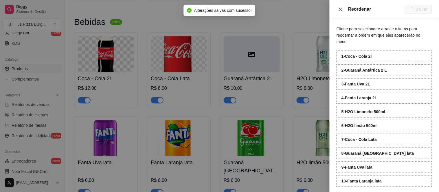
click at [340, 9] on icon "close" at bounding box center [340, 9] width 5 height 5
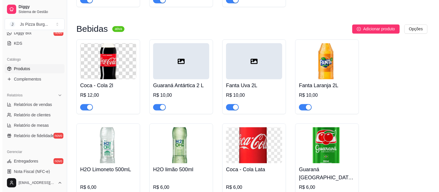
scroll to position [1981, 0]
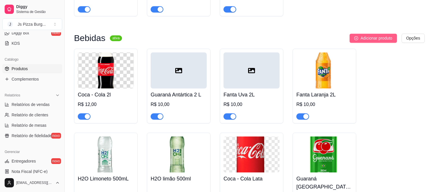
click at [389, 41] on span "Adicionar produto" at bounding box center [377, 38] width 32 height 6
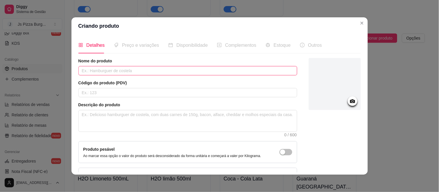
click at [85, 71] on input "text" at bounding box center [187, 70] width 219 height 9
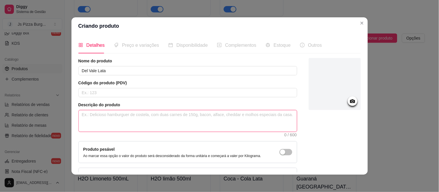
click at [97, 115] on textarea at bounding box center [188, 121] width 218 height 21
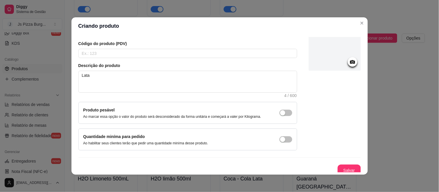
scroll to position [43, 0]
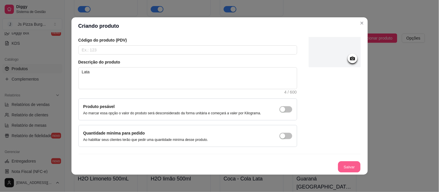
click at [338, 165] on button "Salvar" at bounding box center [349, 167] width 23 height 11
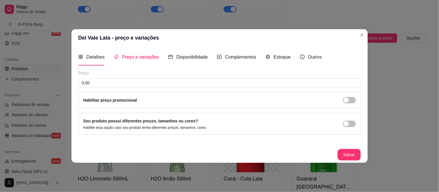
scroll to position [0, 0]
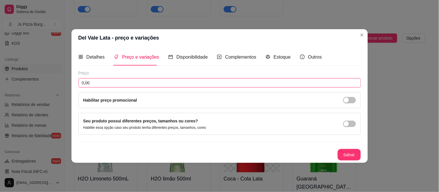
click at [156, 84] on input "0,00" at bounding box center [219, 82] width 283 height 9
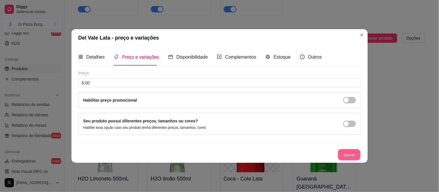
click at [348, 152] on button "Salvar" at bounding box center [349, 154] width 23 height 11
click at [348, 152] on div "Salvar" at bounding box center [219, 155] width 283 height 12
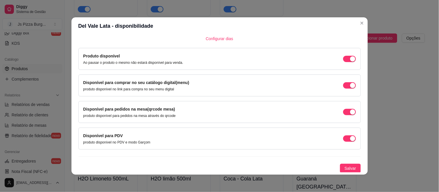
scroll to position [45, 0]
click at [346, 166] on span "Salvar" at bounding box center [351, 168] width 12 height 6
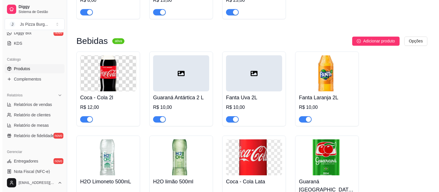
scroll to position [1979, 0]
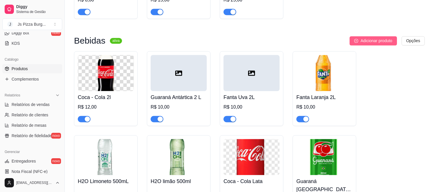
click at [379, 44] on span "Adicionar produto" at bounding box center [377, 41] width 32 height 6
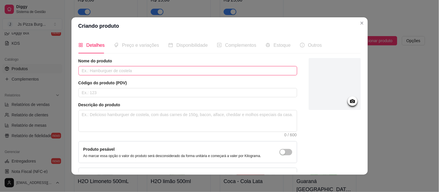
click at [122, 69] on input "text" at bounding box center [187, 70] width 219 height 9
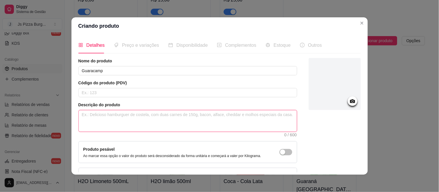
click at [123, 119] on textarea at bounding box center [188, 121] width 218 height 21
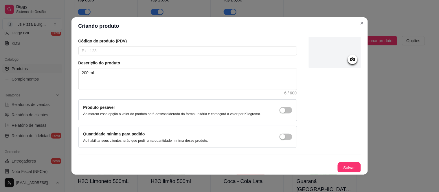
scroll to position [43, 0]
click at [338, 165] on button "Salvar" at bounding box center [349, 167] width 23 height 11
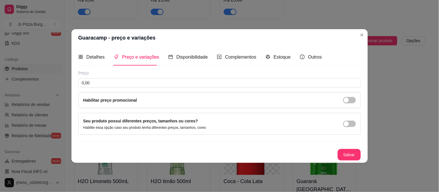
scroll to position [0, 0]
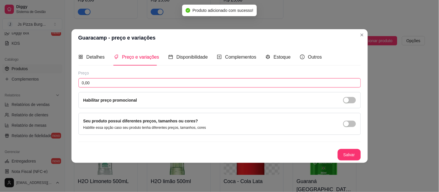
click at [188, 85] on input "0,00" at bounding box center [219, 82] width 283 height 9
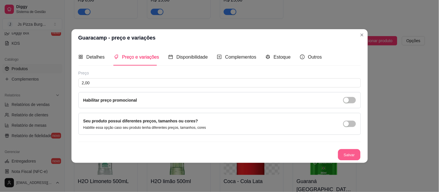
click at [354, 155] on button "Salvar" at bounding box center [349, 154] width 23 height 11
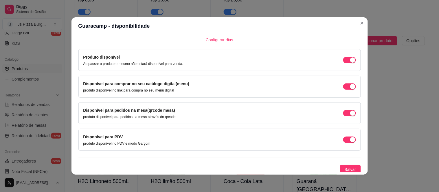
scroll to position [45, 0]
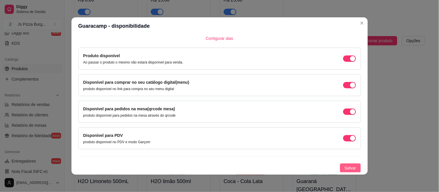
click at [345, 168] on span "Salvar" at bounding box center [351, 168] width 12 height 6
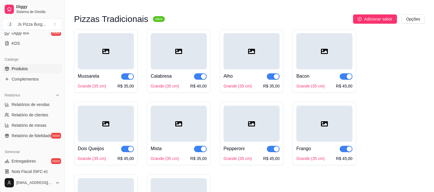
scroll to position [0, 0]
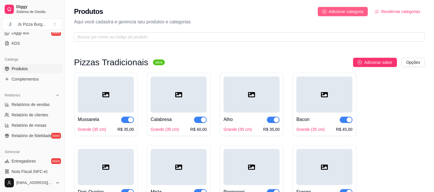
click at [357, 12] on span "Adicionar categoria" at bounding box center [346, 11] width 35 height 6
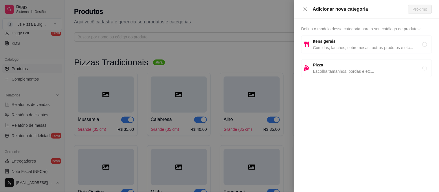
click at [329, 46] on span "Comidas, lanches, sobremesas, outros produtos e etc..." at bounding box center [367, 48] width 109 height 6
click at [419, 10] on span "Próximo" at bounding box center [420, 9] width 15 height 6
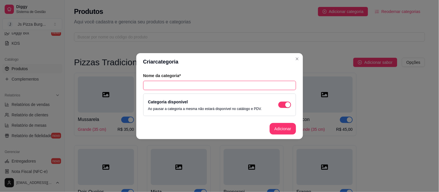
click at [190, 84] on input "text" at bounding box center [219, 85] width 153 height 9
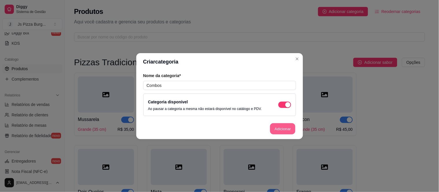
click at [281, 128] on button "Adicionar" at bounding box center [282, 128] width 25 height 11
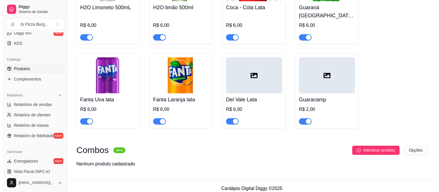
scroll to position [2162, 0]
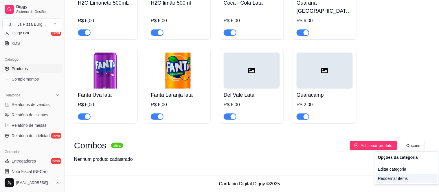
click at [395, 180] on div "Reodernar items" at bounding box center [407, 178] width 62 height 9
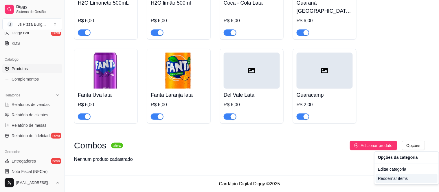
click at [397, 180] on div "Reodernar items" at bounding box center [407, 178] width 62 height 9
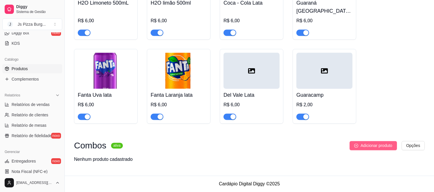
click at [380, 144] on span "Adicionar produto" at bounding box center [377, 146] width 32 height 6
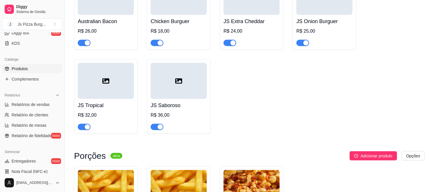
scroll to position [1735, 0]
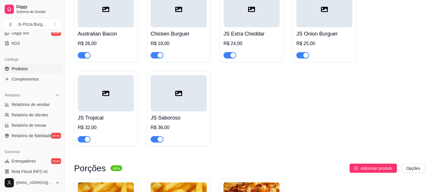
click at [425, 9] on div "One Burguer R$ 18,00 Two Burguer R$ 22,00 Two Burguer Bacon R$ 28,00 Three Burg…" at bounding box center [249, 24] width 351 height 243
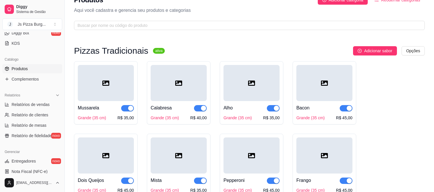
scroll to position [0, 0]
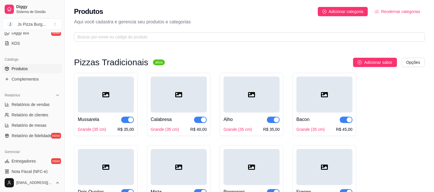
click at [410, 11] on span "Reodernar categorias" at bounding box center [401, 11] width 39 height 6
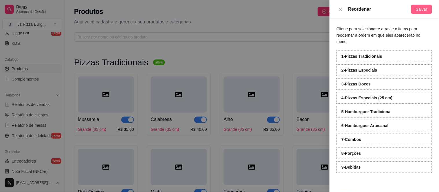
click at [421, 8] on span "Salvar" at bounding box center [422, 9] width 12 height 6
click at [340, 8] on icon "close" at bounding box center [340, 9] width 5 height 5
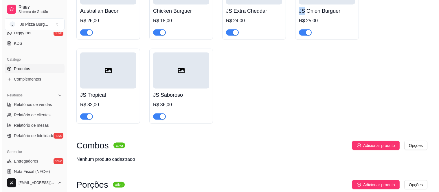
scroll to position [1818, 0]
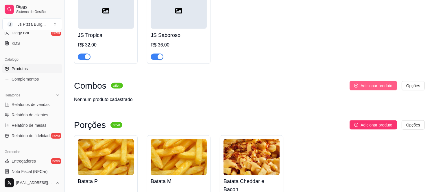
click at [363, 89] on span "Adicionar produto" at bounding box center [377, 86] width 32 height 6
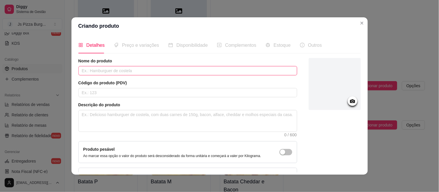
click at [192, 71] on input "text" at bounding box center [187, 70] width 219 height 9
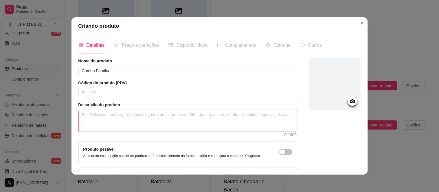
click at [140, 118] on textarea at bounding box center [188, 121] width 218 height 21
click at [146, 116] on textarea "4 Js tudo, 10 anéis de cebola, 10 Nugts," at bounding box center [188, 121] width 218 height 21
click at [160, 116] on textarea "4 Js tudo, 10 anéis de cebola, 10 Nuggets," at bounding box center [188, 121] width 218 height 21
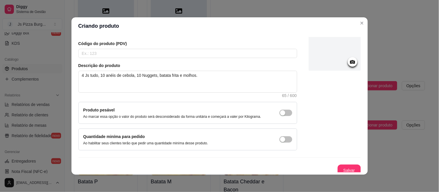
scroll to position [43, 0]
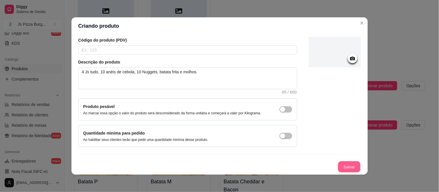
click at [340, 168] on button "Salvar" at bounding box center [349, 167] width 23 height 11
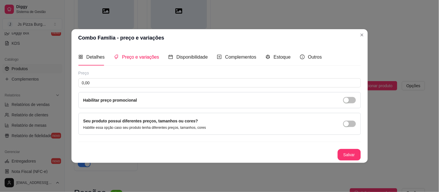
scroll to position [0, 0]
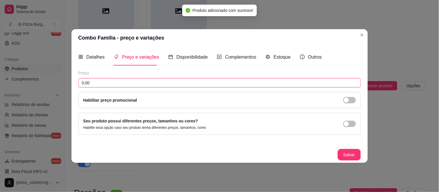
click at [90, 82] on input "0,00" at bounding box center [219, 82] width 283 height 9
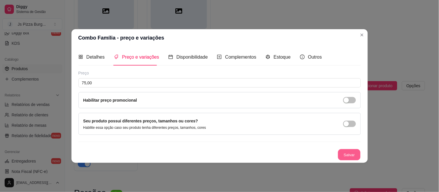
click at [349, 157] on button "Salvar" at bounding box center [349, 154] width 23 height 11
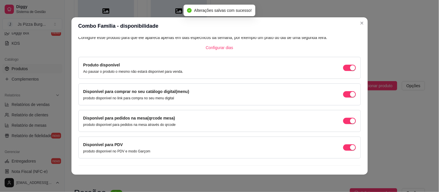
scroll to position [45, 0]
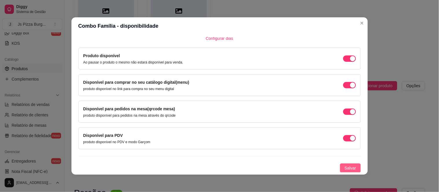
click at [345, 169] on span "Salvar" at bounding box center [351, 168] width 12 height 6
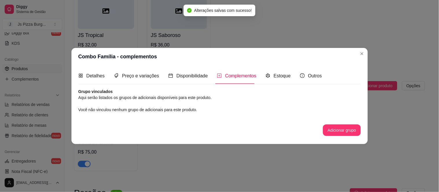
scroll to position [0, 0]
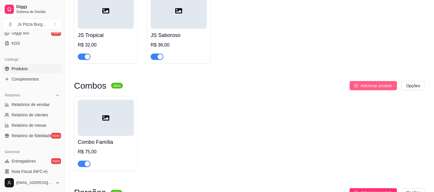
click at [377, 89] on span "Adicionar produto" at bounding box center [377, 86] width 32 height 6
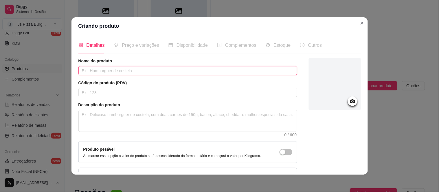
click at [205, 74] on input "text" at bounding box center [187, 70] width 219 height 9
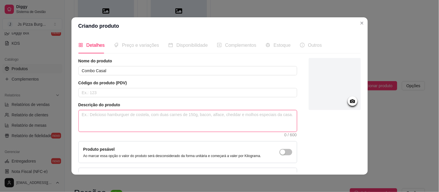
click at [162, 119] on textarea at bounding box center [188, 121] width 218 height 21
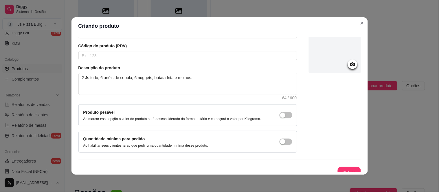
scroll to position [43, 0]
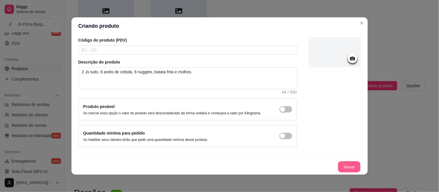
click at [342, 169] on button "Salvar" at bounding box center [349, 167] width 23 height 11
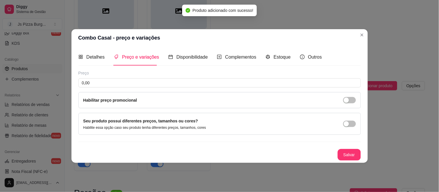
scroll to position [0, 0]
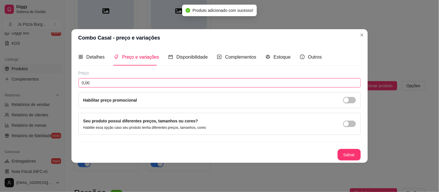
click at [102, 83] on input "0,00" at bounding box center [219, 82] width 283 height 9
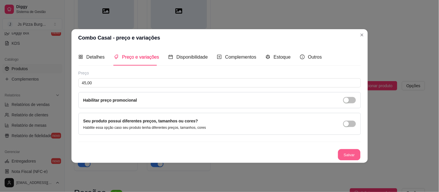
click at [346, 155] on button "Salvar" at bounding box center [349, 154] width 23 height 11
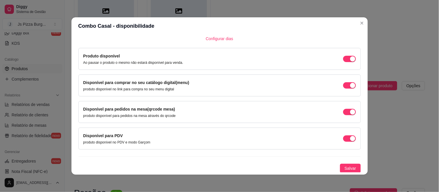
scroll to position [45, 0]
click at [345, 168] on span "Salvar" at bounding box center [351, 168] width 12 height 6
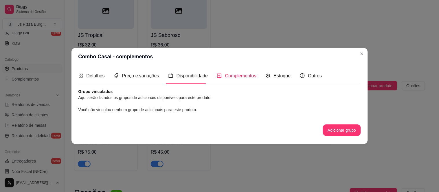
scroll to position [0, 0]
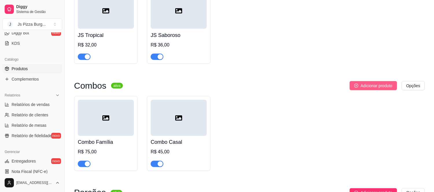
click at [377, 89] on span "Adicionar produto" at bounding box center [377, 86] width 32 height 6
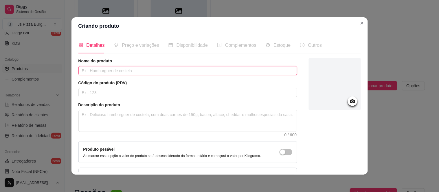
click at [162, 68] on input "text" at bounding box center [187, 70] width 219 height 9
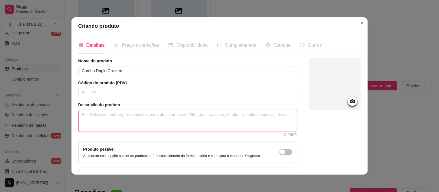
click at [107, 122] on textarea at bounding box center [188, 121] width 218 height 21
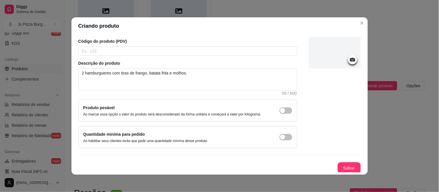
scroll to position [43, 0]
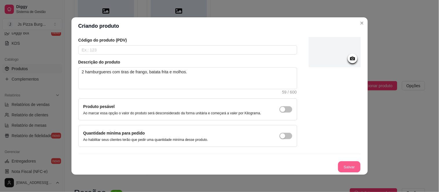
click at [338, 168] on button "Salvar" at bounding box center [349, 167] width 23 height 11
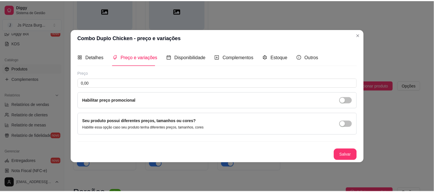
scroll to position [0, 0]
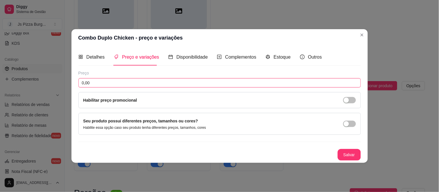
click at [103, 85] on input "0,00" at bounding box center [219, 82] width 283 height 9
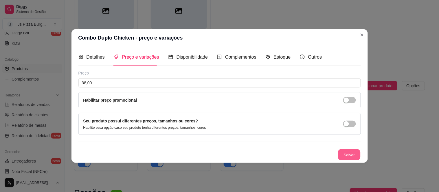
click at [349, 152] on button "Salvar" at bounding box center [349, 154] width 23 height 11
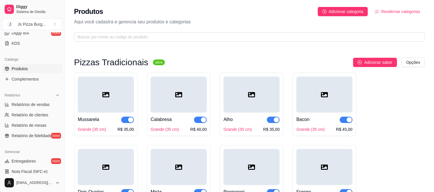
click at [98, 111] on div at bounding box center [106, 95] width 56 height 36
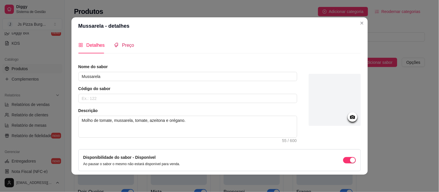
click at [128, 47] on span "Preço" at bounding box center [128, 45] width 12 height 5
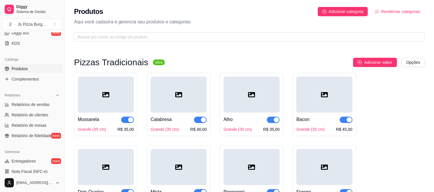
click at [207, 65] on div "Adicionar sabor Opções" at bounding box center [298, 62] width 256 height 9
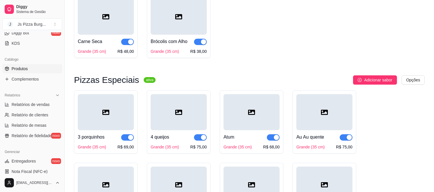
scroll to position [274, 0]
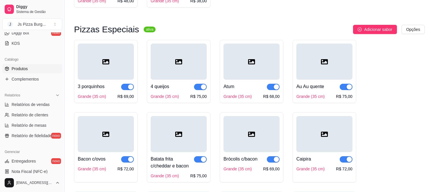
click at [108, 70] on div at bounding box center [106, 62] width 56 height 36
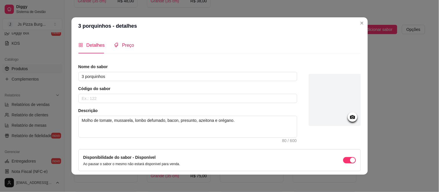
click at [125, 47] on span "Preço" at bounding box center [128, 45] width 12 height 5
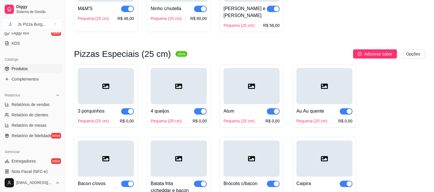
scroll to position [901, 0]
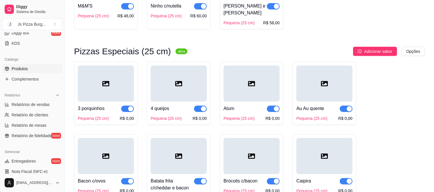
click at [122, 112] on span "button" at bounding box center [127, 109] width 13 height 6
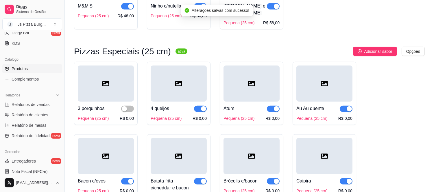
click at [122, 112] on button "button" at bounding box center [127, 109] width 13 height 6
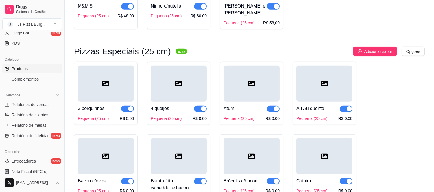
click at [122, 112] on span "button" at bounding box center [127, 109] width 13 height 6
click at [196, 112] on span "button" at bounding box center [200, 109] width 13 height 6
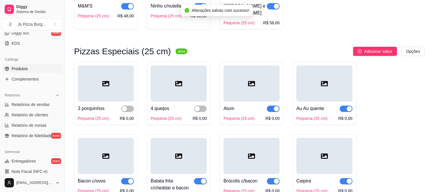
click at [269, 111] on span "button" at bounding box center [273, 109] width 13 height 6
click at [342, 111] on span "button" at bounding box center [346, 109] width 13 height 6
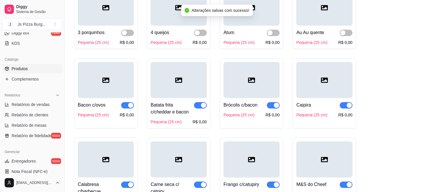
scroll to position [978, 0]
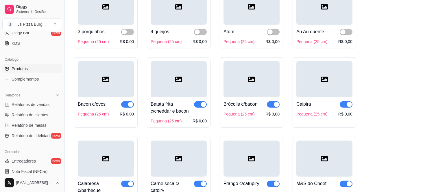
click at [122, 106] on span "button" at bounding box center [127, 105] width 13 height 6
click at [195, 107] on span "button" at bounding box center [200, 105] width 13 height 6
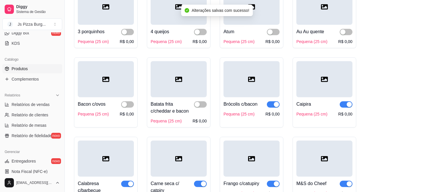
click at [268, 108] on span "button" at bounding box center [273, 105] width 13 height 6
click at [342, 105] on span "button" at bounding box center [346, 105] width 13 height 6
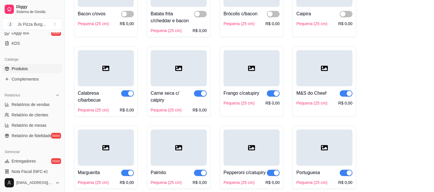
scroll to position [1081, 0]
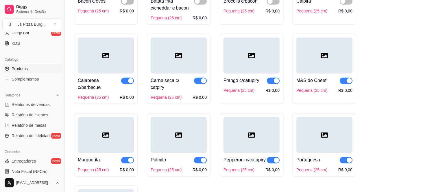
click at [123, 83] on span "button" at bounding box center [127, 81] width 13 height 6
click at [195, 83] on span "button" at bounding box center [200, 81] width 13 height 6
click at [268, 84] on span "button" at bounding box center [273, 81] width 13 height 6
click at [342, 84] on span "button" at bounding box center [346, 81] width 13 height 6
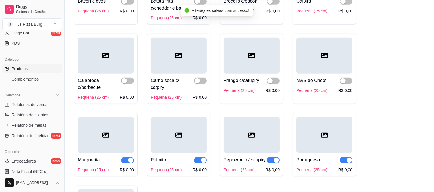
click at [124, 163] on span "button" at bounding box center [127, 160] width 13 height 6
click at [196, 162] on span "button" at bounding box center [200, 160] width 13 height 6
click at [268, 163] on span "button" at bounding box center [273, 160] width 13 height 6
click at [342, 162] on span "button" at bounding box center [346, 160] width 13 height 6
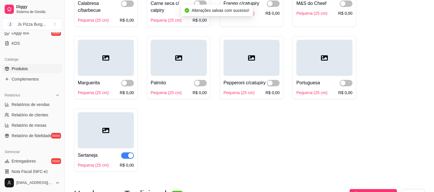
scroll to position [1171, 0]
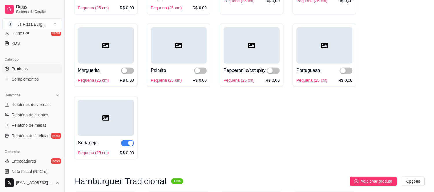
click at [122, 147] on div at bounding box center [127, 143] width 13 height 7
click at [123, 147] on span "button" at bounding box center [127, 143] width 13 height 6
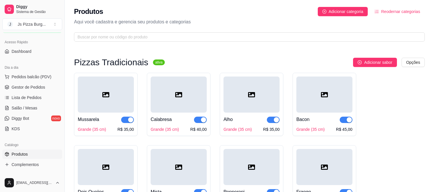
scroll to position [0, 0]
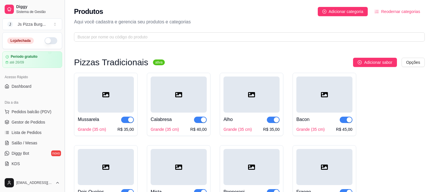
click at [62, 170] on button "Toggle Sidebar" at bounding box center [64, 96] width 5 height 192
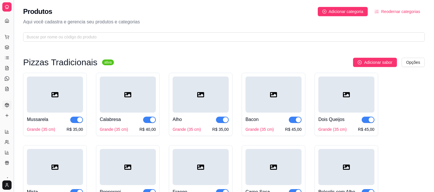
click at [14, 152] on button "Toggle Sidebar" at bounding box center [13, 96] width 5 height 192
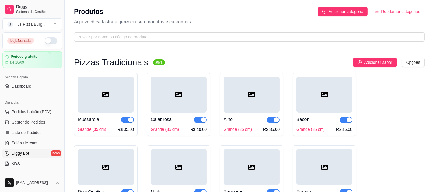
click at [14, 152] on div "Diggy Sistema de Gestão J Js Pizza Burg ... Loja fechada Período gratuito até 2…" at bounding box center [32, 96] width 65 height 192
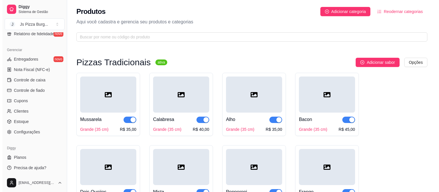
scroll to position [224, 0]
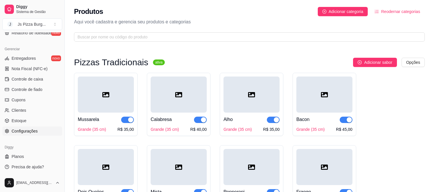
click at [26, 127] on link "Configurações" at bounding box center [32, 131] width 60 height 9
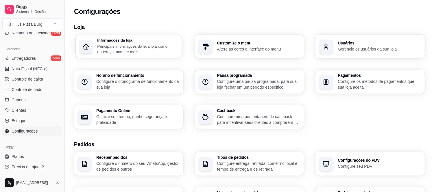
click at [135, 47] on p "Principais informações da sua loja como endereço, nome e mais" at bounding box center [137, 48] width 81 height 11
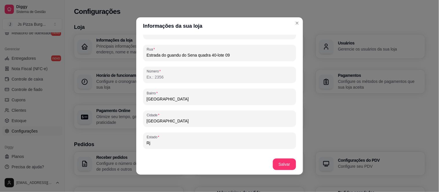
scroll to position [366, 0]
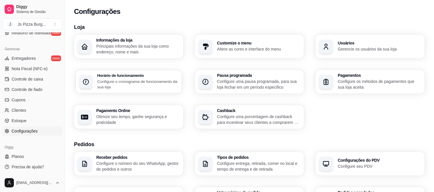
click at [110, 86] on p "Configure o cronograma de funcionamento da sua loja" at bounding box center [137, 84] width 81 height 11
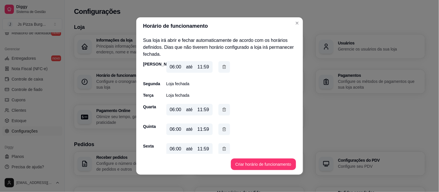
click at [171, 111] on div "06:00" at bounding box center [176, 110] width 12 height 7
click at [242, 163] on button "Criar horário de funcionamento" at bounding box center [263, 164] width 63 height 11
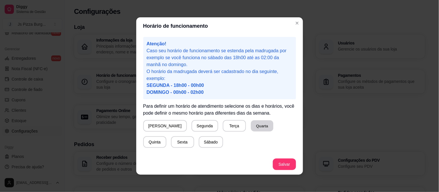
click at [251, 129] on button "Quarta" at bounding box center [262, 126] width 23 height 11
click at [166, 137] on button "Quinta" at bounding box center [154, 143] width 23 height 12
click at [171, 144] on button "Sexta" at bounding box center [182, 142] width 23 height 11
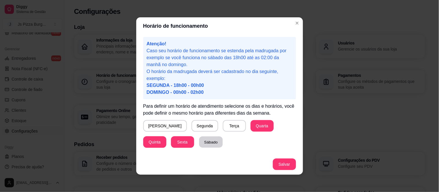
click at [199, 143] on button "Sábado" at bounding box center [211, 142] width 24 height 11
click at [148, 124] on button "[PERSON_NAME]" at bounding box center [165, 126] width 43 height 11
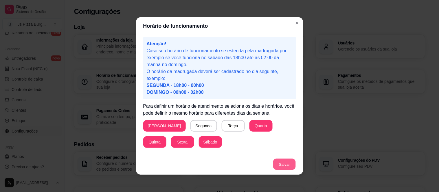
click at [287, 165] on button "Salvar" at bounding box center [284, 164] width 23 height 11
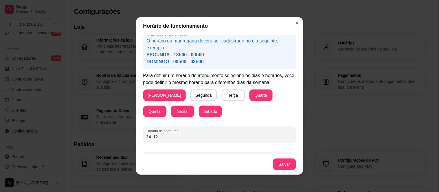
scroll to position [47, 0]
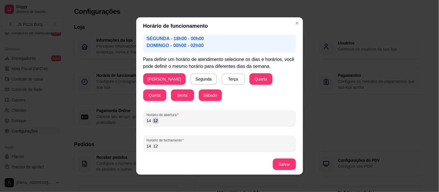
click at [155, 120] on div "14 : 12" at bounding box center [220, 121] width 146 height 7
click at [157, 121] on div "14 : 12" at bounding box center [220, 121] width 146 height 7
click at [155, 122] on div "00" at bounding box center [156, 121] width 6 height 6
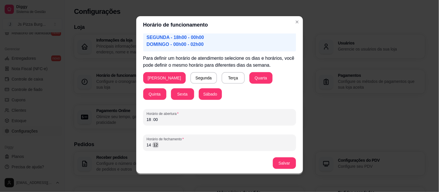
click at [156, 147] on div "14 : 12" at bounding box center [220, 145] width 146 height 7
click at [151, 146] on div ":" at bounding box center [152, 145] width 2 height 6
click at [278, 163] on button "Salvar" at bounding box center [284, 163] width 23 height 11
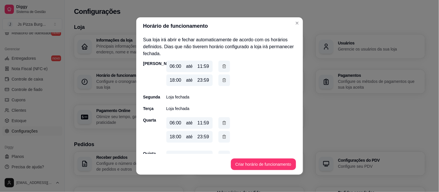
scroll to position [0, 0]
click at [222, 68] on icon "button" at bounding box center [224, 67] width 5 height 6
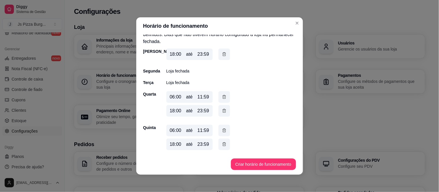
scroll to position [25, 0]
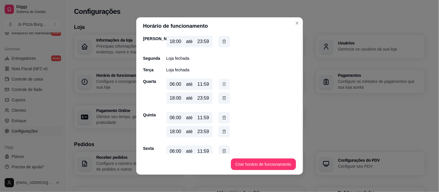
click at [222, 85] on icon "button" at bounding box center [224, 84] width 5 height 6
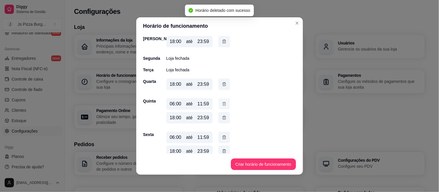
click at [223, 102] on icon "button" at bounding box center [224, 103] width 3 height 3
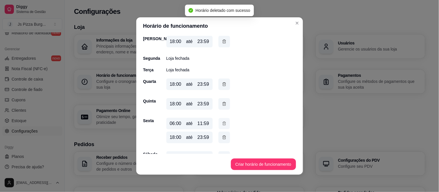
click at [222, 123] on icon "button" at bounding box center [224, 124] width 5 height 6
click at [223, 143] on icon "button" at bounding box center [224, 143] width 3 height 3
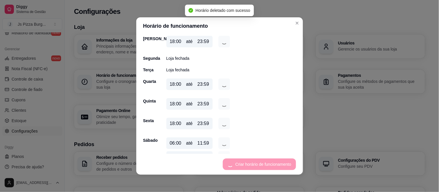
scroll to position [25, 0]
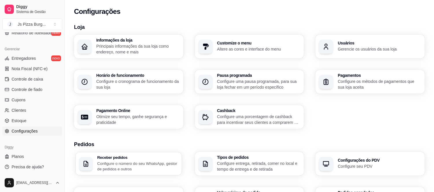
click at [130, 164] on p "Configure o número do seu WhatsApp, gestor de pedidos e outros" at bounding box center [137, 166] width 81 height 11
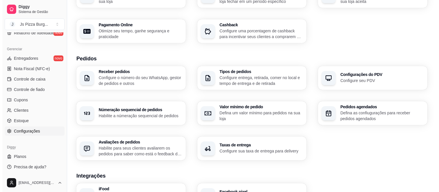
scroll to position [90, 0]
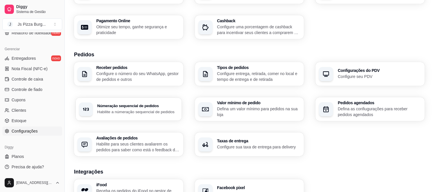
click at [117, 111] on p "Habilite a númeração sequencial de pedidos" at bounding box center [137, 111] width 81 height 5
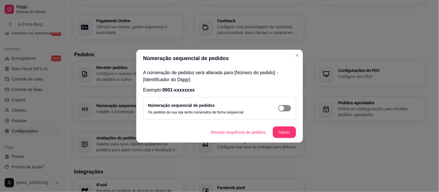
click at [289, 107] on span "button" at bounding box center [284, 108] width 13 height 6
click at [281, 132] on button "Salvar" at bounding box center [284, 132] width 23 height 11
click at [282, 108] on span "button" at bounding box center [284, 108] width 13 height 6
click at [280, 128] on button "Salvar" at bounding box center [284, 132] width 23 height 11
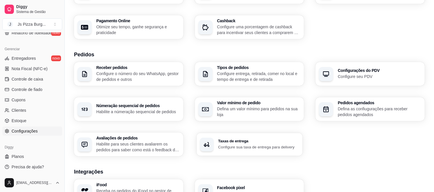
click at [267, 141] on h3 "Taxas de entrega" at bounding box center [258, 142] width 81 height 4
click at [256, 74] on p "Configure entrega, retirada, comer no local e tempo de entrega e de retirada" at bounding box center [258, 76] width 81 height 11
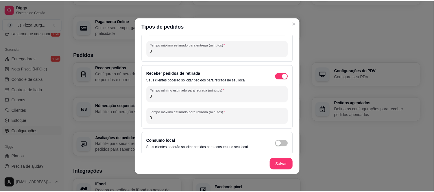
scroll to position [43, 0]
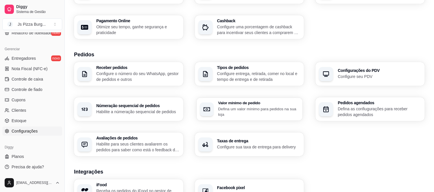
click at [255, 102] on h3 "Valor mínimo de pedido" at bounding box center [258, 103] width 81 height 4
click at [354, 73] on div "Configurações do PDV Configure seu PDV" at bounding box center [379, 74] width 81 height 11
click at [369, 109] on p "Defina as confiugurações para receber pedidos agendados" at bounding box center [379, 111] width 81 height 11
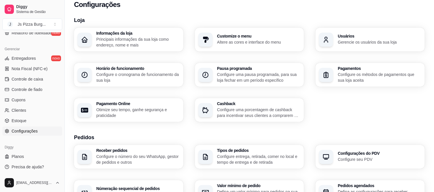
scroll to position [0, 0]
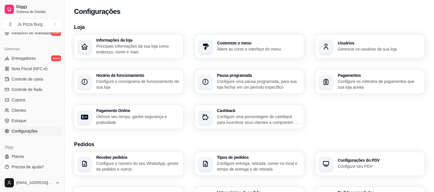
drag, startPoint x: 215, startPoint y: 10, endPoint x: 235, endPoint y: 12, distance: 20.0
click at [235, 12] on div "Configurações" at bounding box center [249, 11] width 351 height 9
click at [246, 80] on p "Configure uma pausa programada, para sua loja fechar em um período específico" at bounding box center [258, 84] width 81 height 11
click at [63, 35] on button "Toggle Sidebar" at bounding box center [64, 96] width 5 height 192
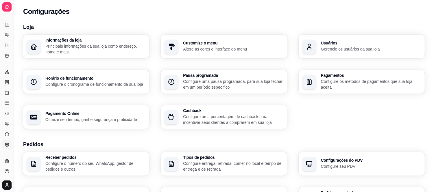
click at [63, 35] on div "Informações da loja Principais informações da sua loja como endereço, nome e ma…" at bounding box center [224, 82] width 402 height 94
click at [12, 28] on button "Toggle Sidebar" at bounding box center [13, 96] width 5 height 192
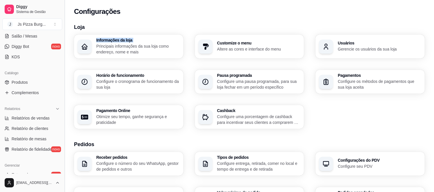
click at [12, 28] on div "Diggy Sistema de Gestão J Js Pizza Burg ... Loja fechada Período gratuito até 2…" at bounding box center [32, 96] width 65 height 192
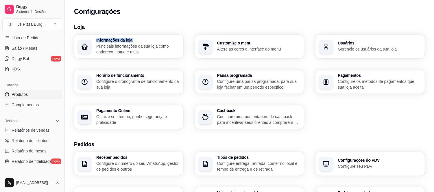
click at [21, 95] on span "Produtos" at bounding box center [20, 95] width 16 height 6
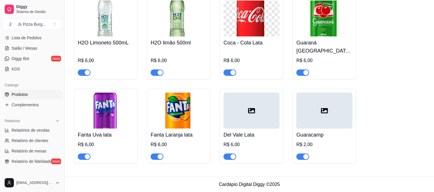
scroll to position [2231, 0]
